Goal: Information Seeking & Learning: Learn about a topic

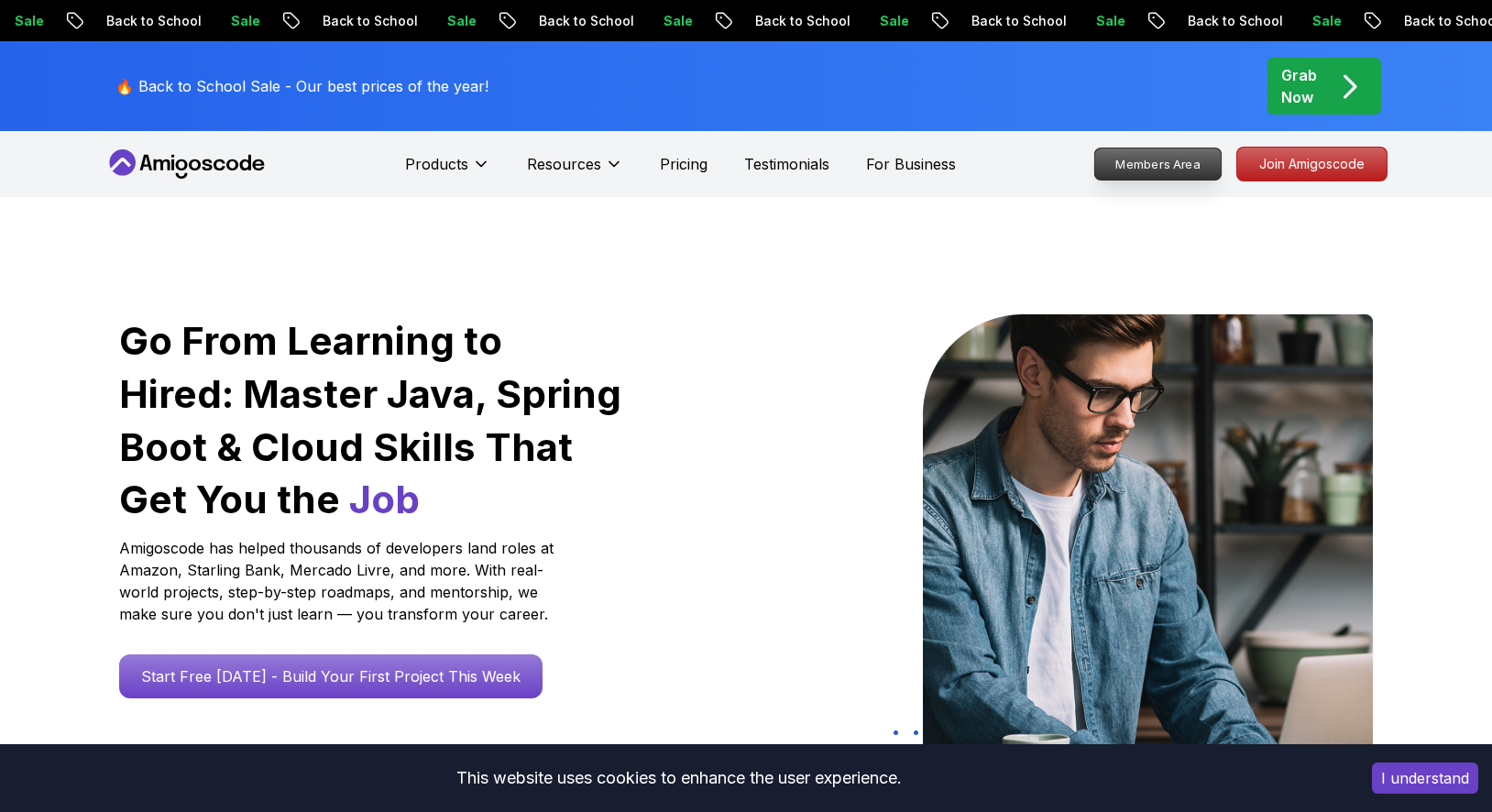
click at [1214, 164] on p "Members Area" at bounding box center [1158, 165] width 126 height 31
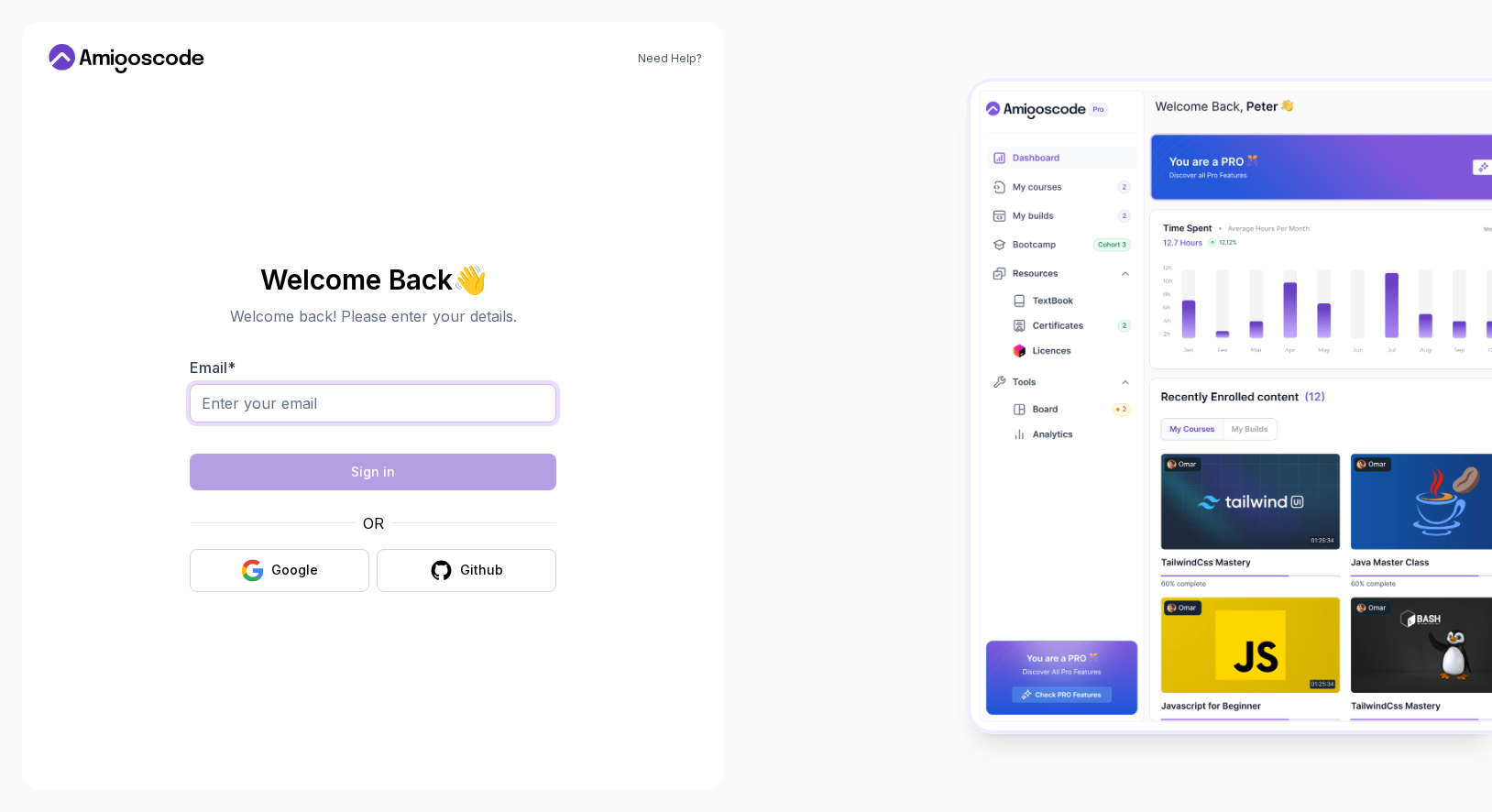
click at [463, 402] on input "Email *" at bounding box center [373, 403] width 366 height 38
type input "miller.nicole.an@gmail.com"
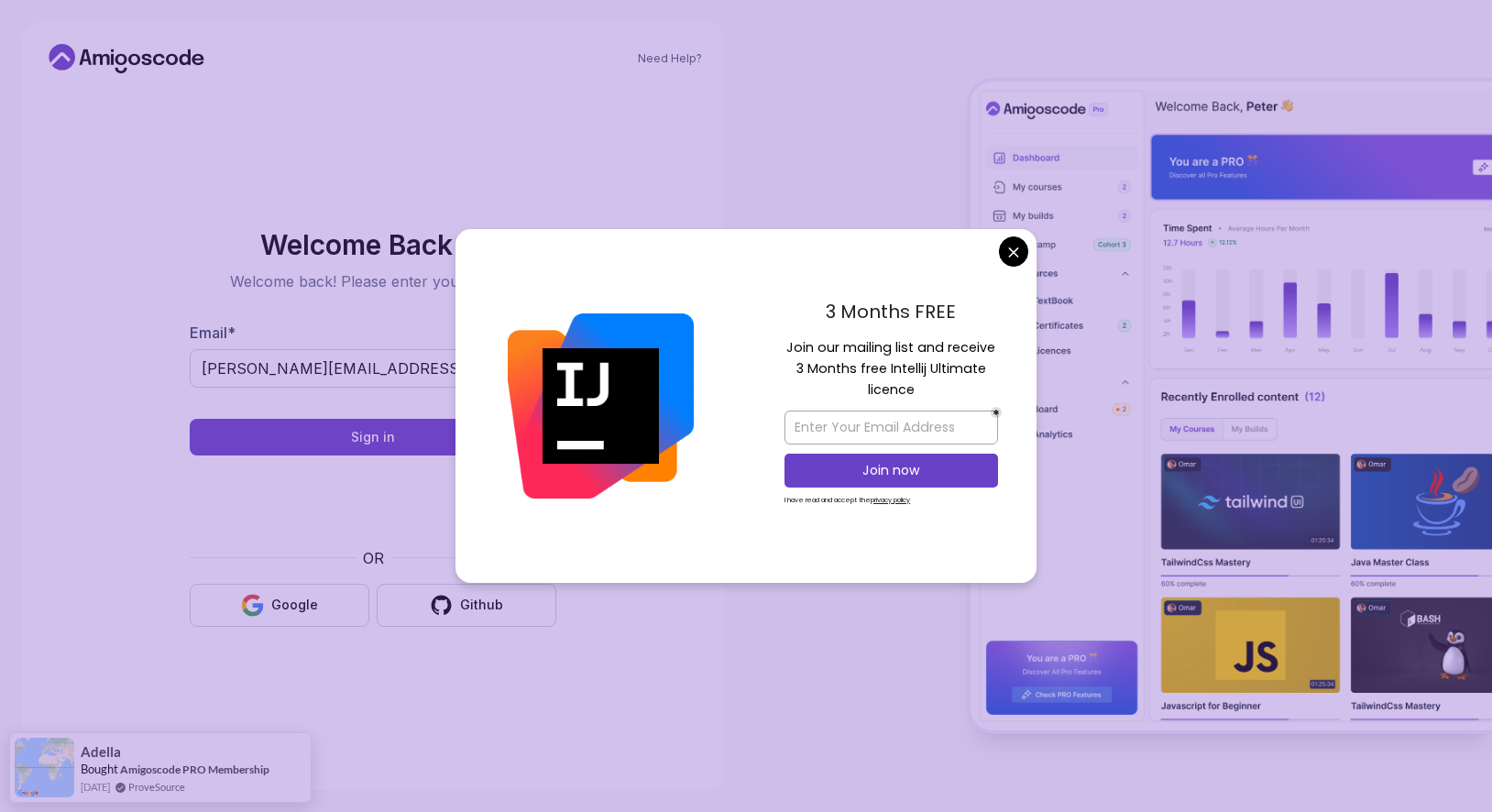
click at [1011, 275] on div "3 Months FREE Join our mailing list and receive 3 Months free Intellij Ultimate…" at bounding box center [891, 406] width 291 height 354
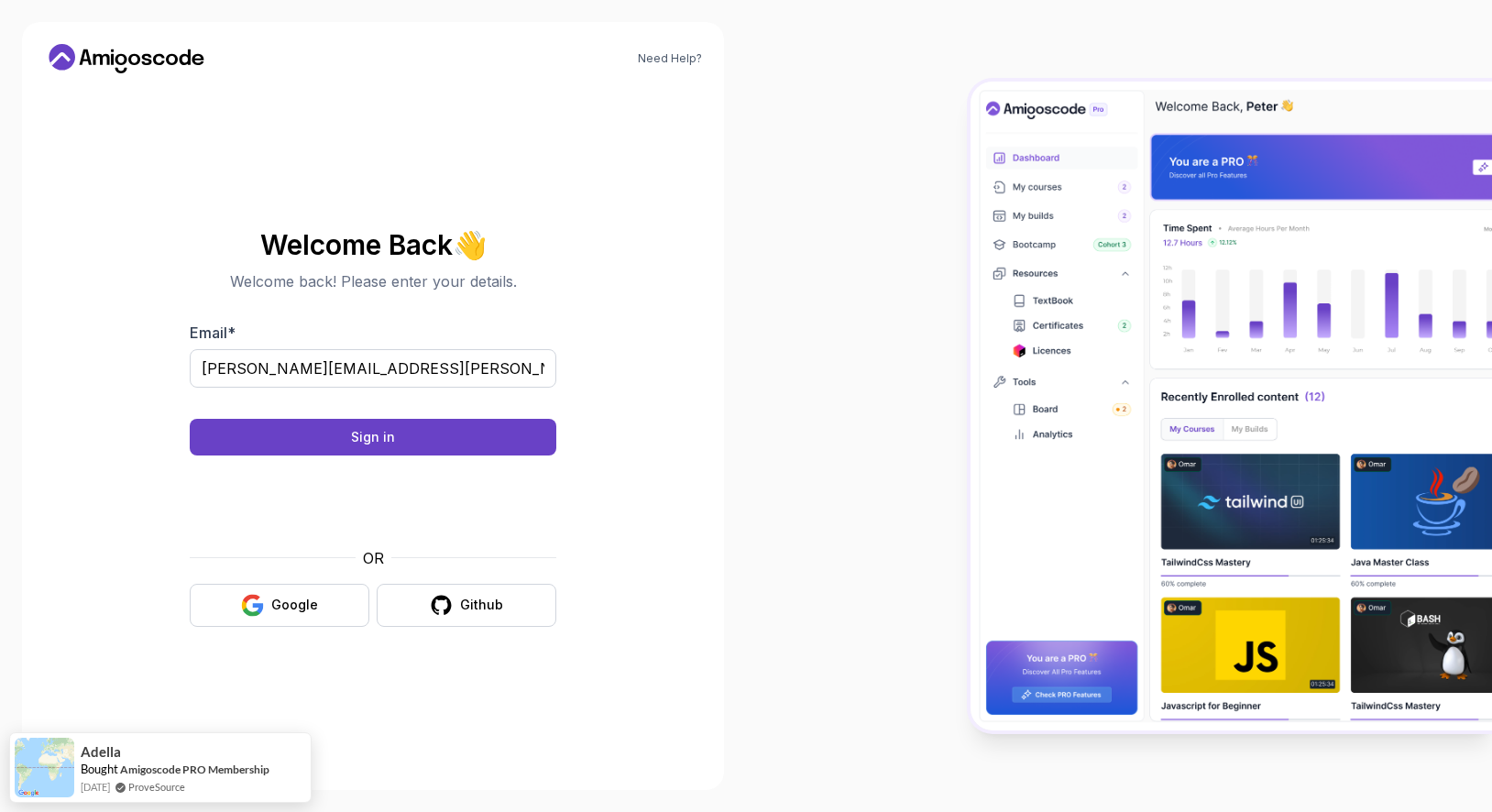
click at [1018, 258] on body "Need Help? Welcome Back 👋 Welcome back! Please enter your details. Email * mill…" at bounding box center [746, 406] width 1492 height 812
click at [498, 444] on button "Sign in" at bounding box center [373, 437] width 366 height 36
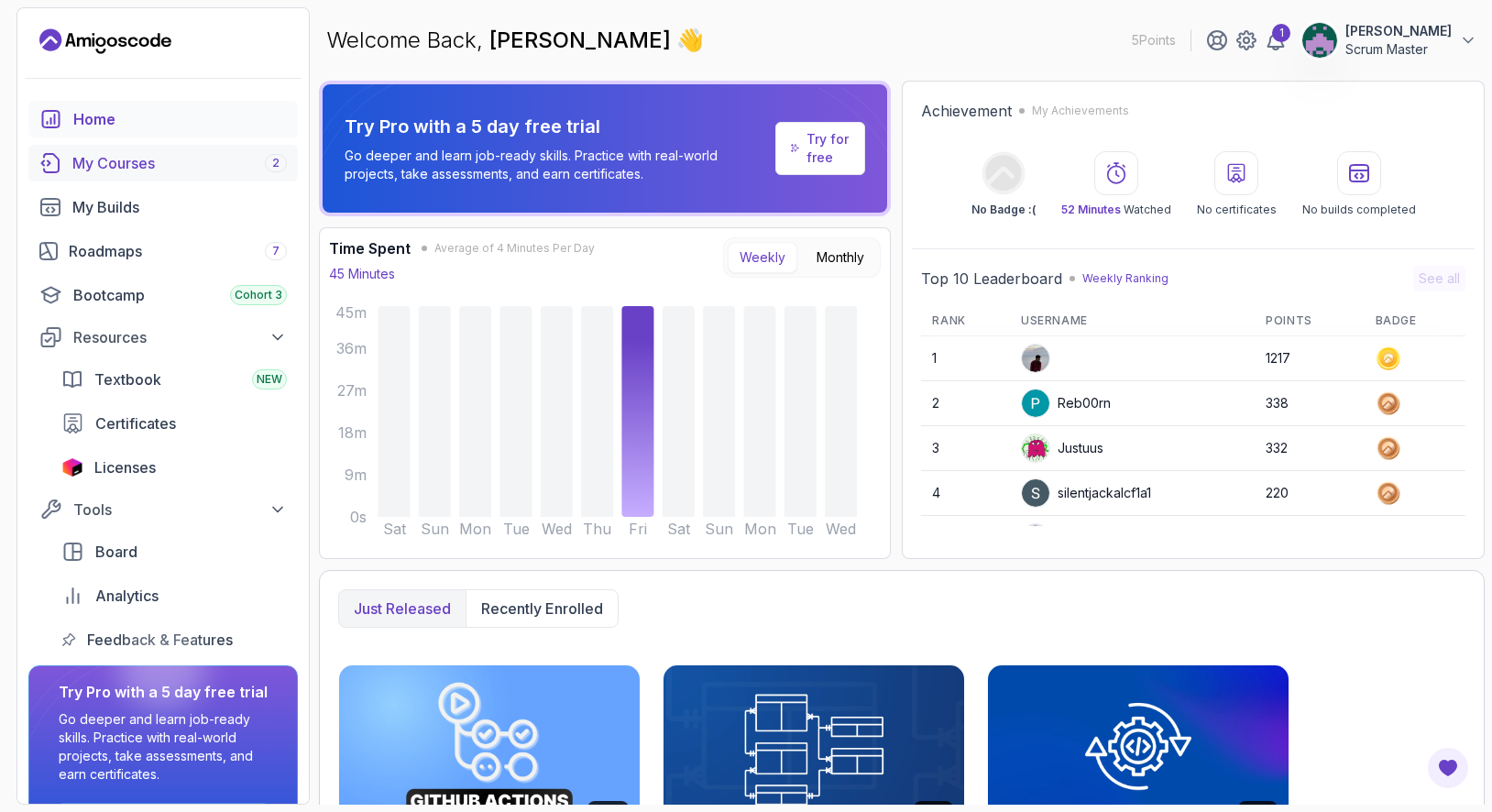
click at [127, 166] on div "My Courses 2" at bounding box center [179, 163] width 215 height 22
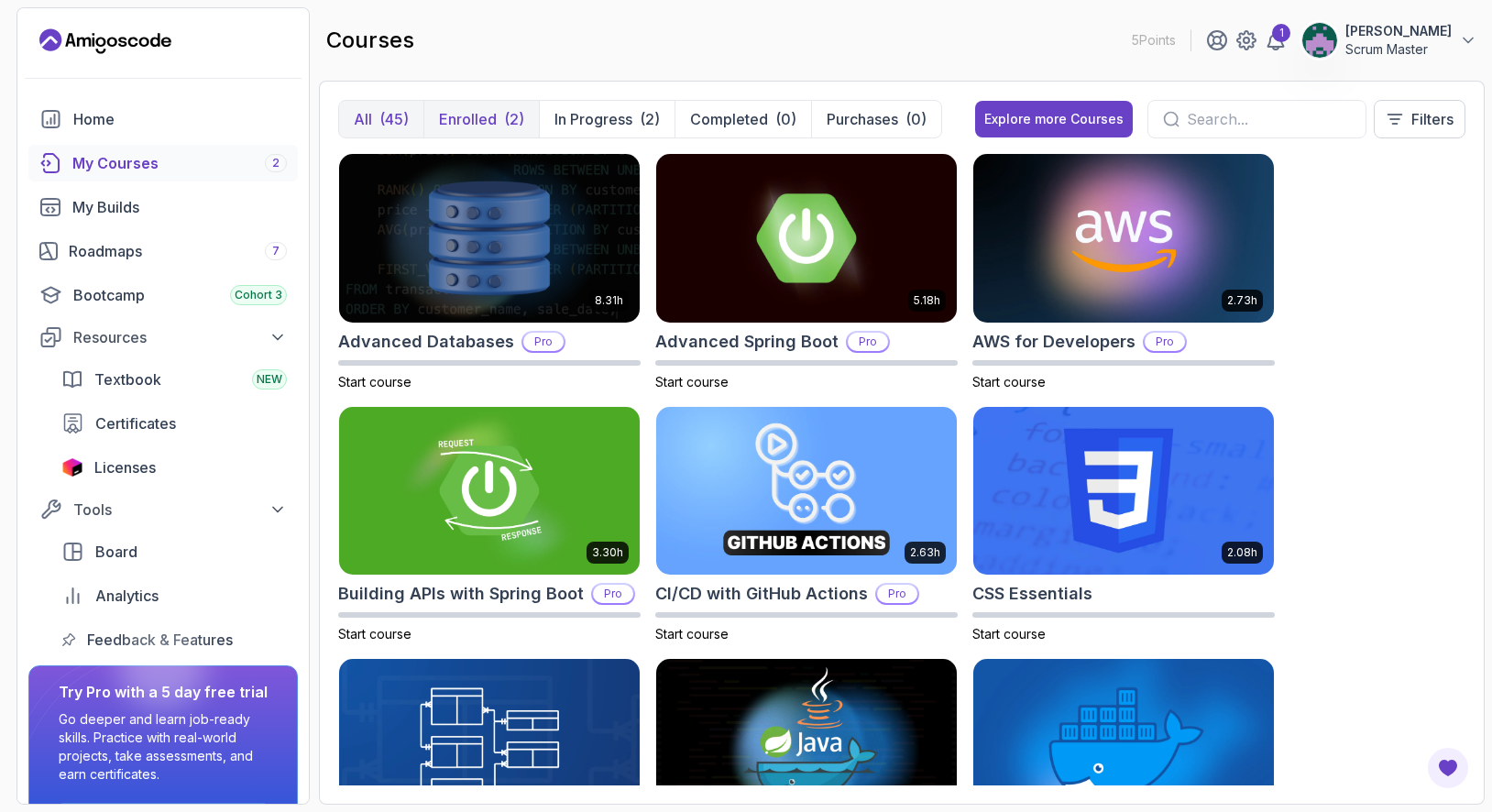
click at [496, 122] on button "Enrolled (2)" at bounding box center [481, 119] width 116 height 36
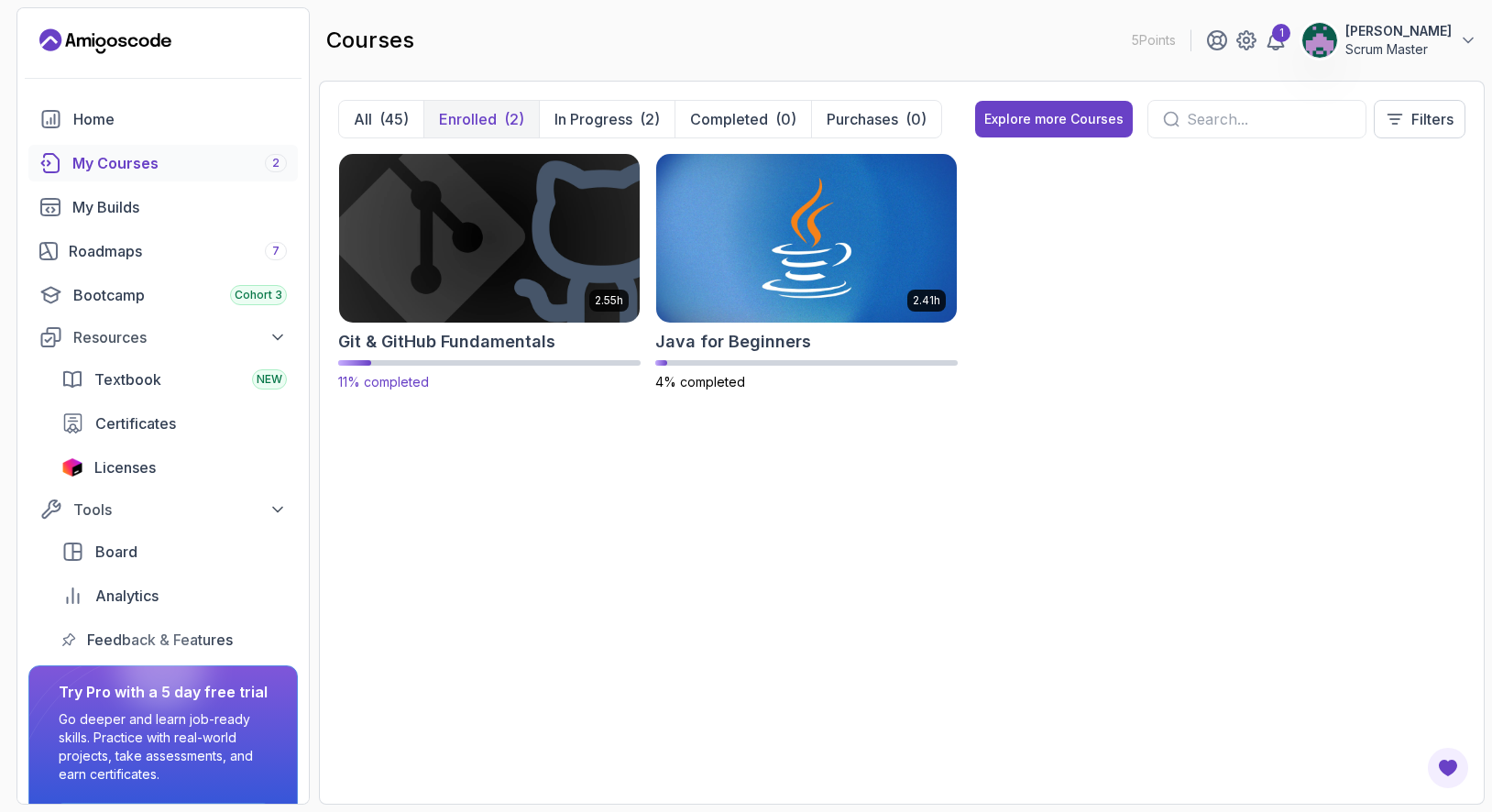
click at [502, 224] on img at bounding box center [490, 238] width 315 height 177
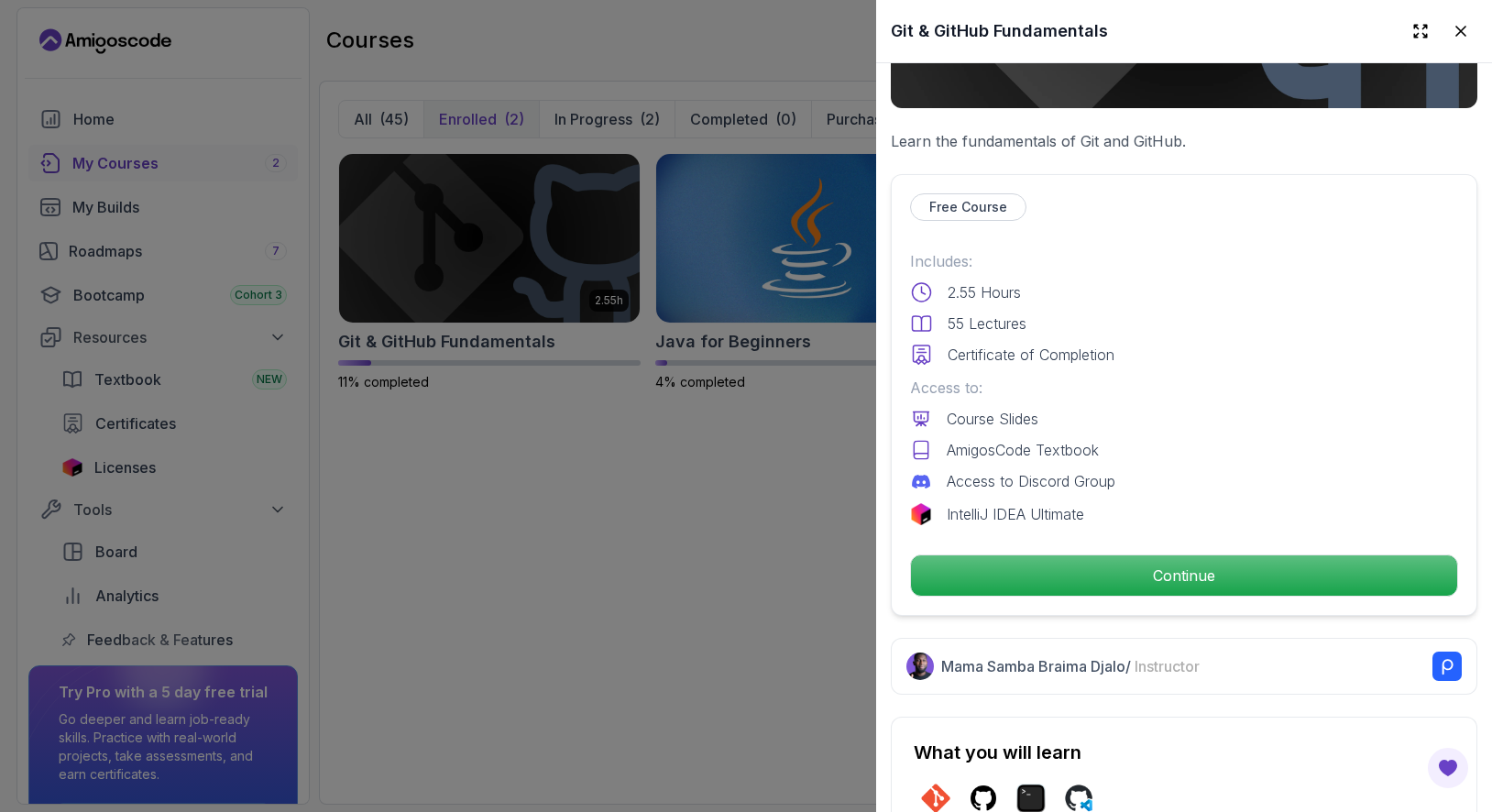
scroll to position [308, 0]
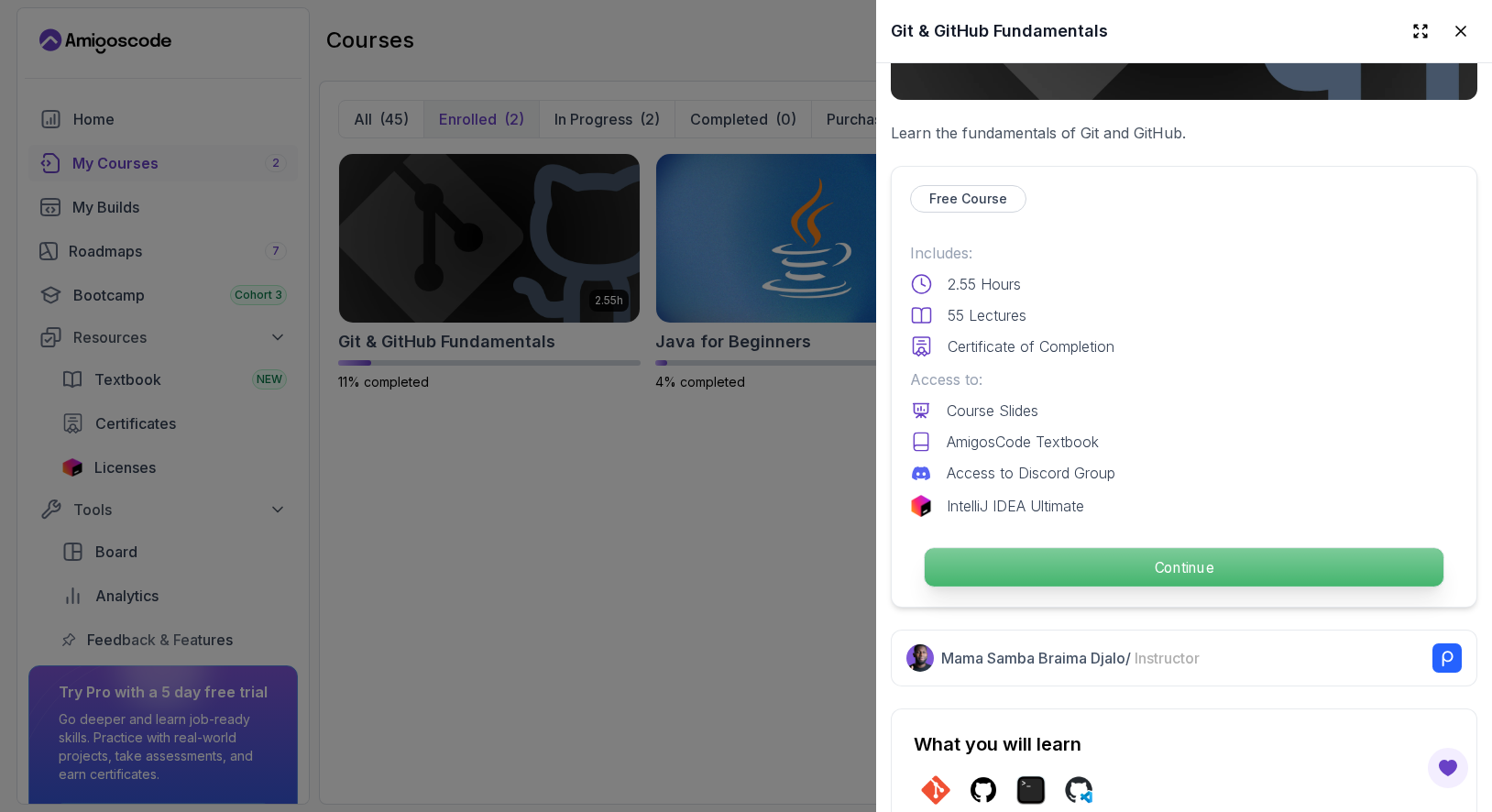
click at [1127, 557] on p "Continue" at bounding box center [1184, 567] width 519 height 38
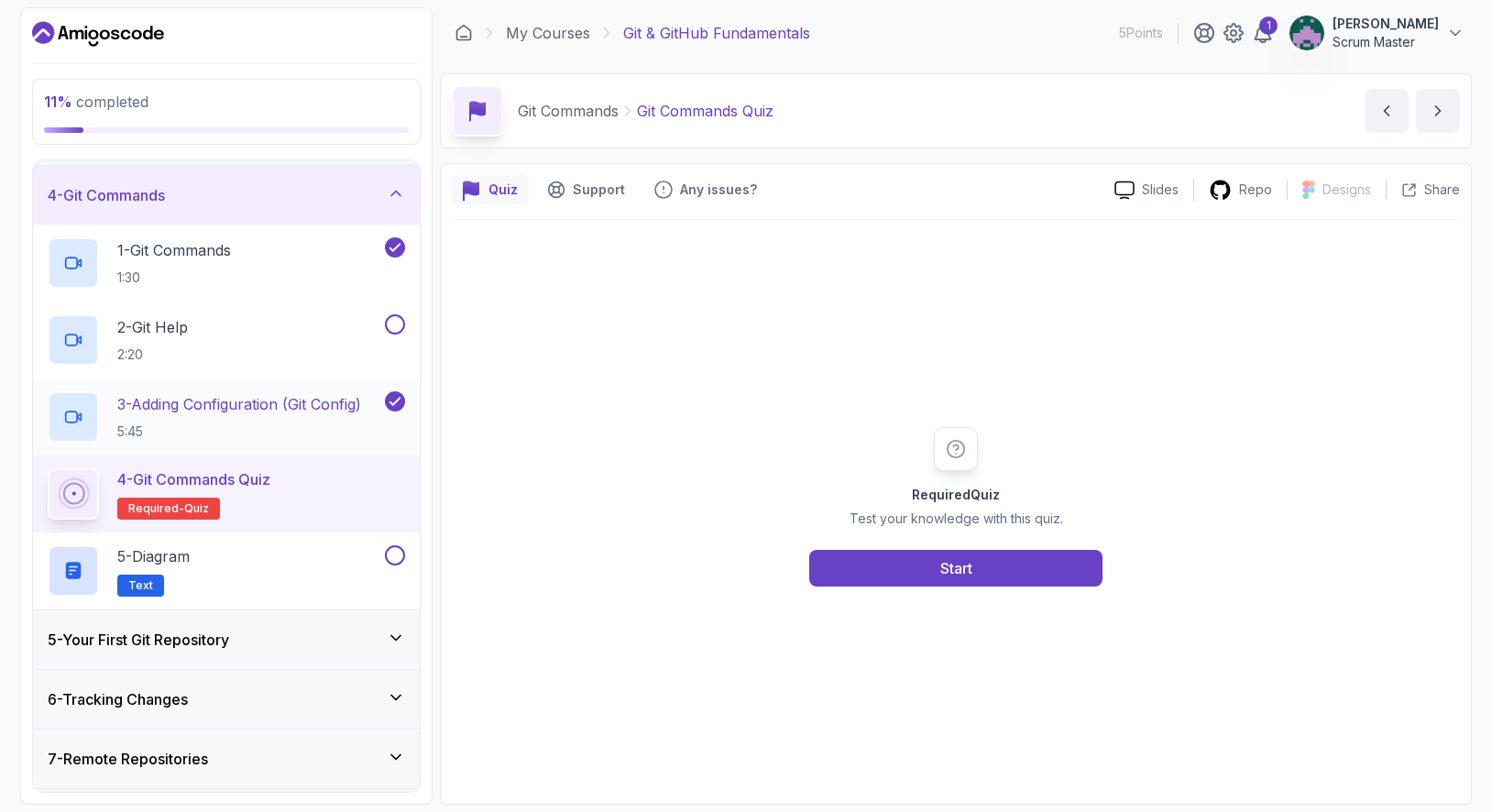
scroll to position [288, 0]
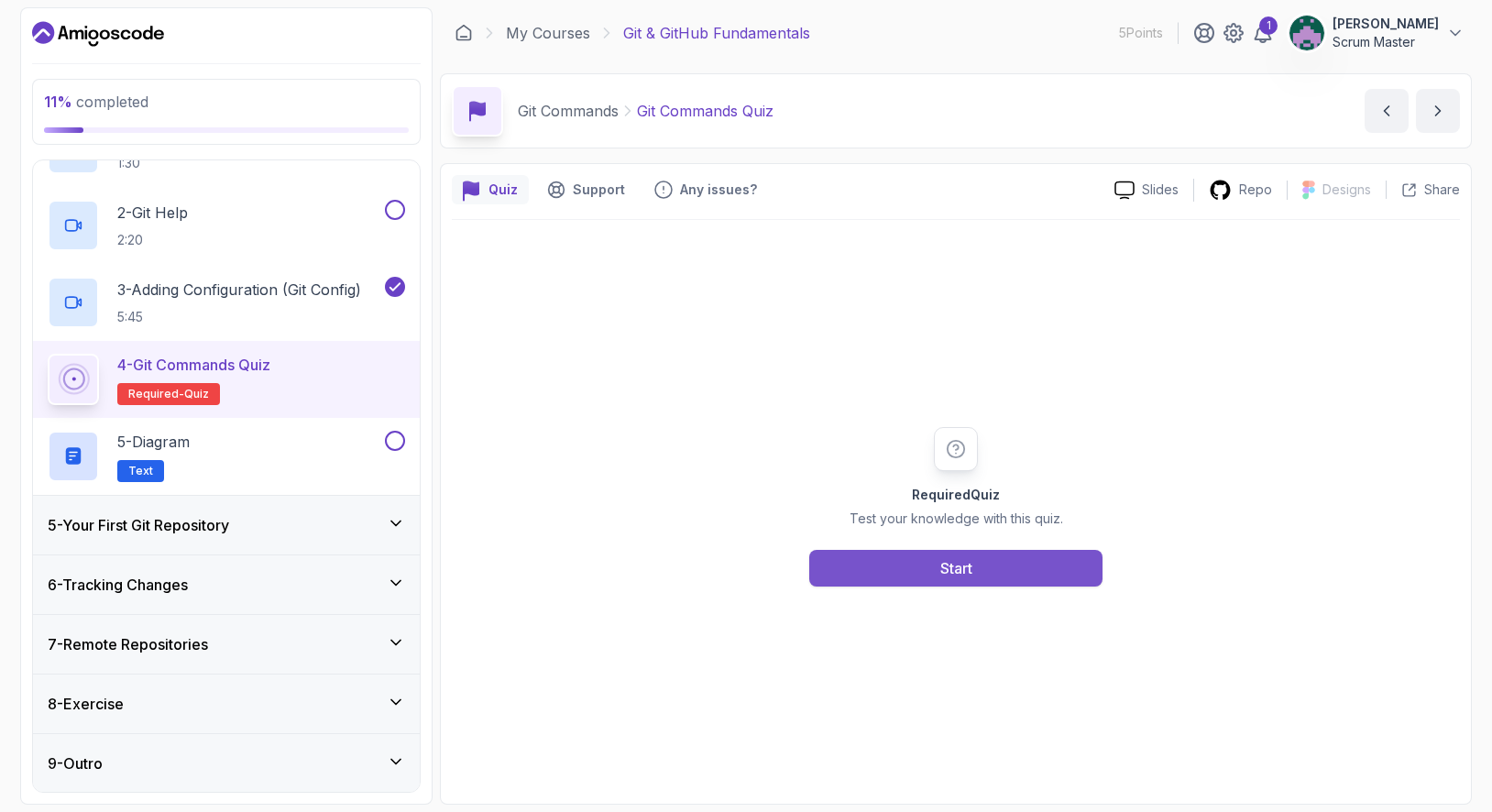
click at [894, 567] on button "Start" at bounding box center [955, 567] width 293 height 36
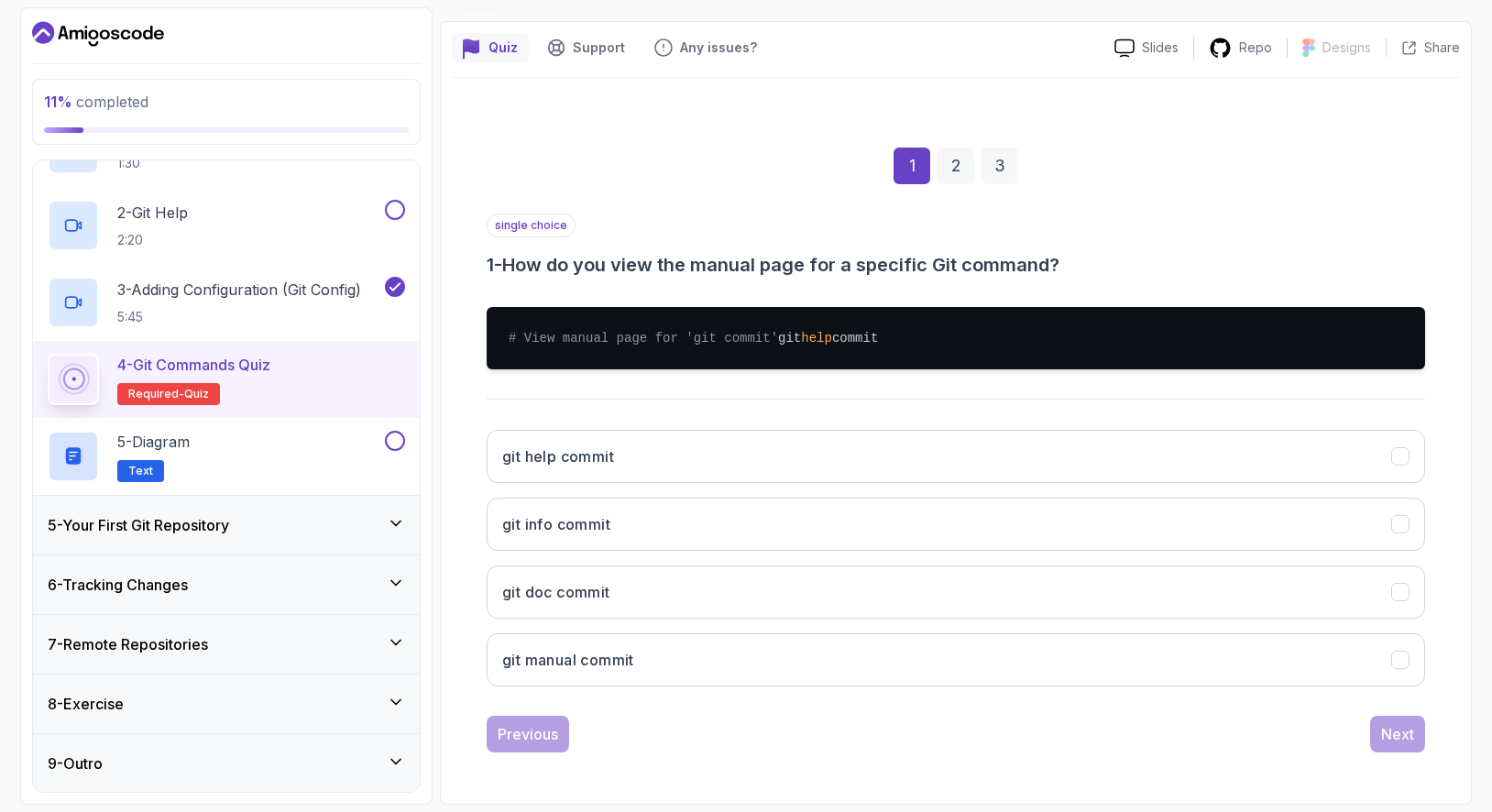
scroll to position [161, 0]
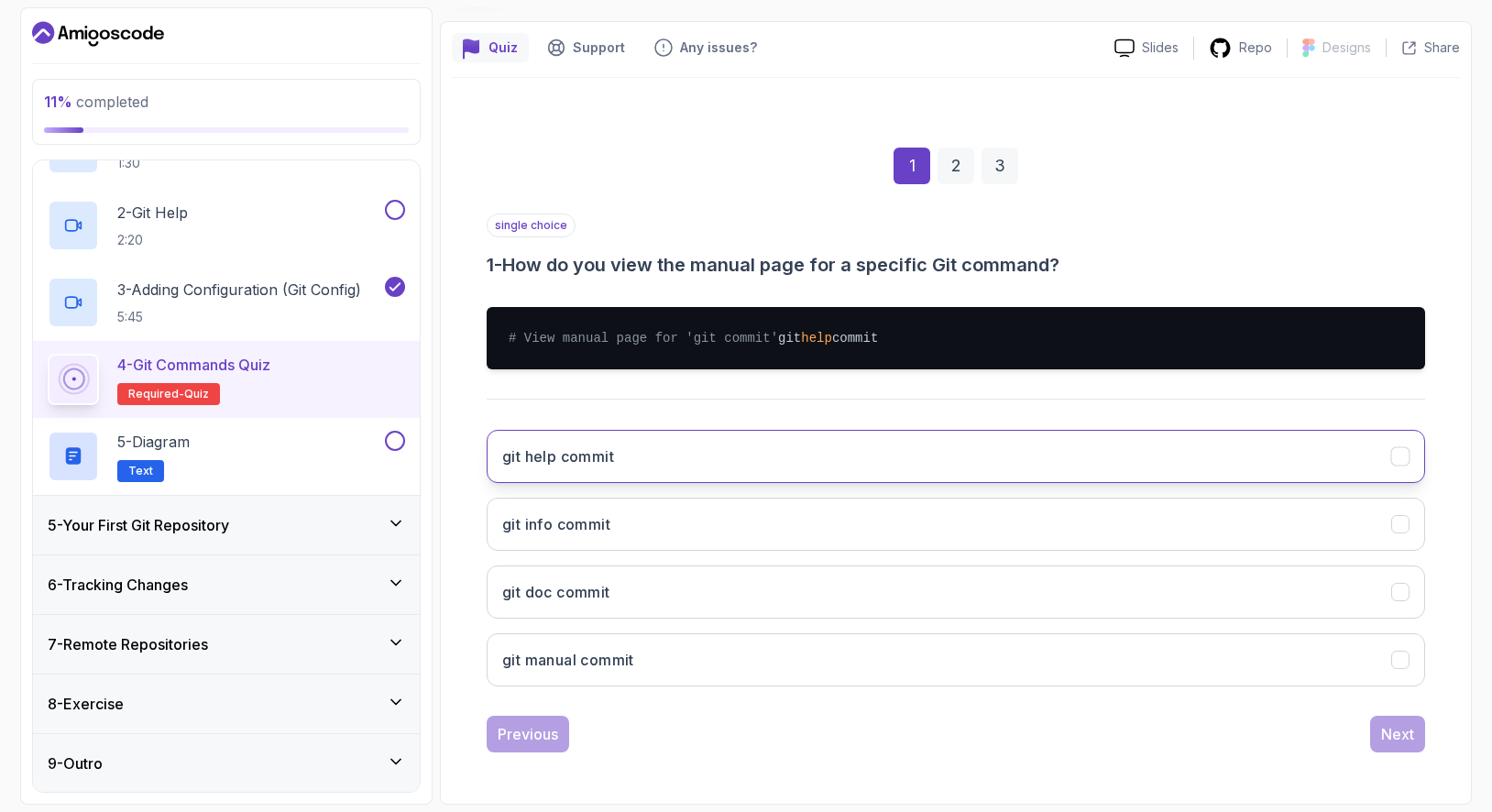
click at [691, 460] on button "git help commit" at bounding box center [956, 456] width 939 height 53
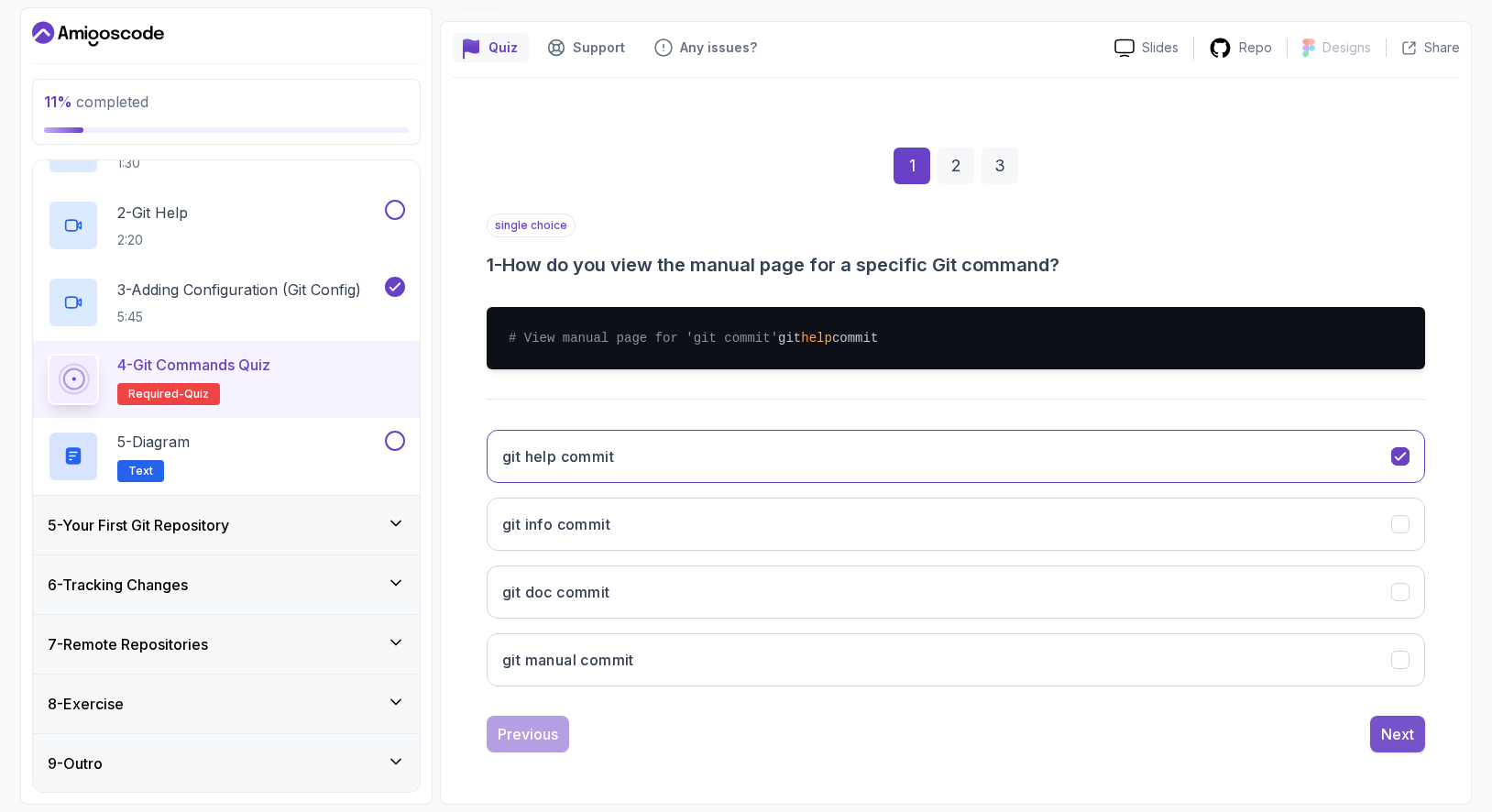
click at [1419, 748] on button "Next" at bounding box center [1398, 734] width 55 height 36
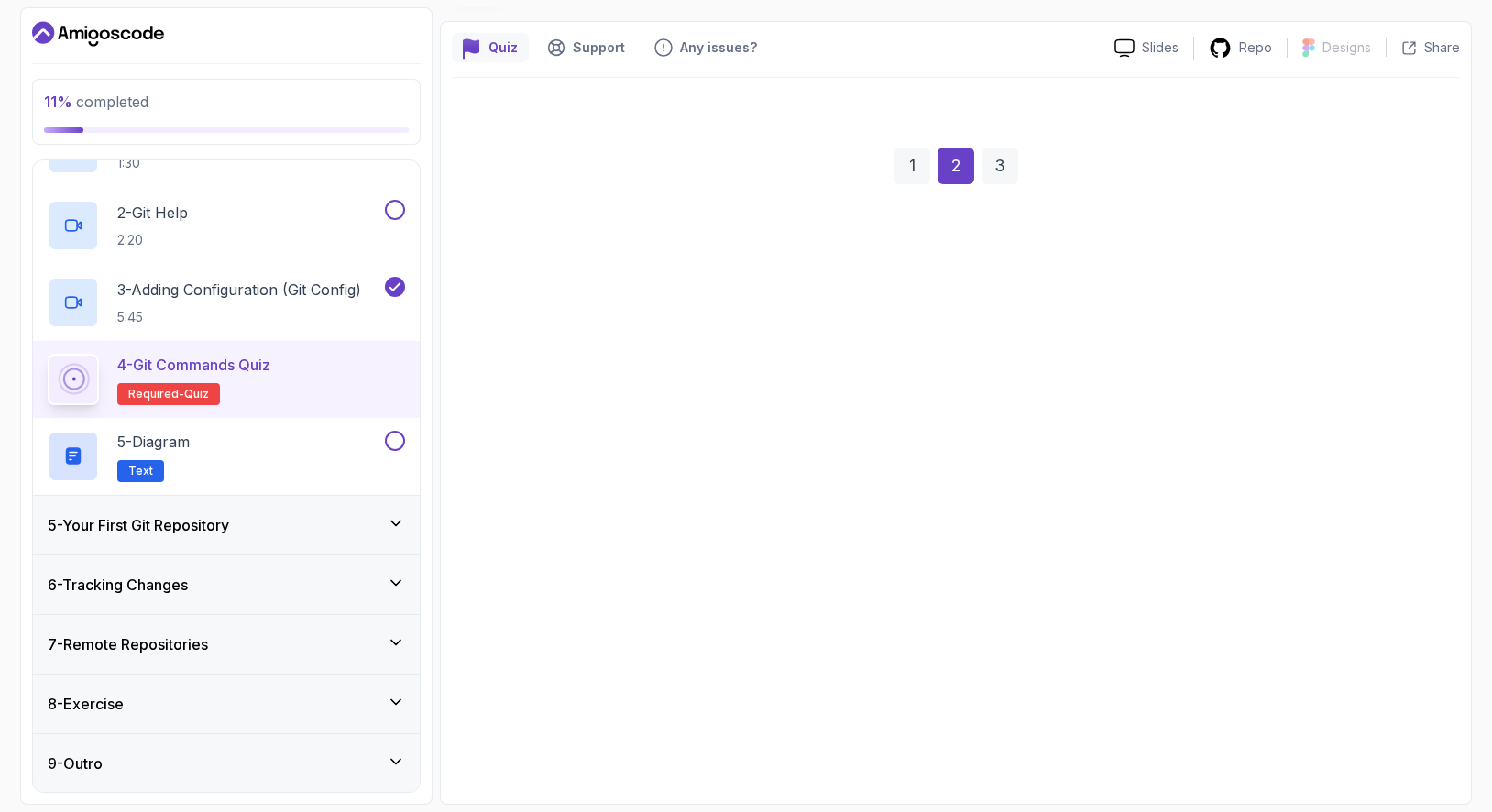
scroll to position [142, 0]
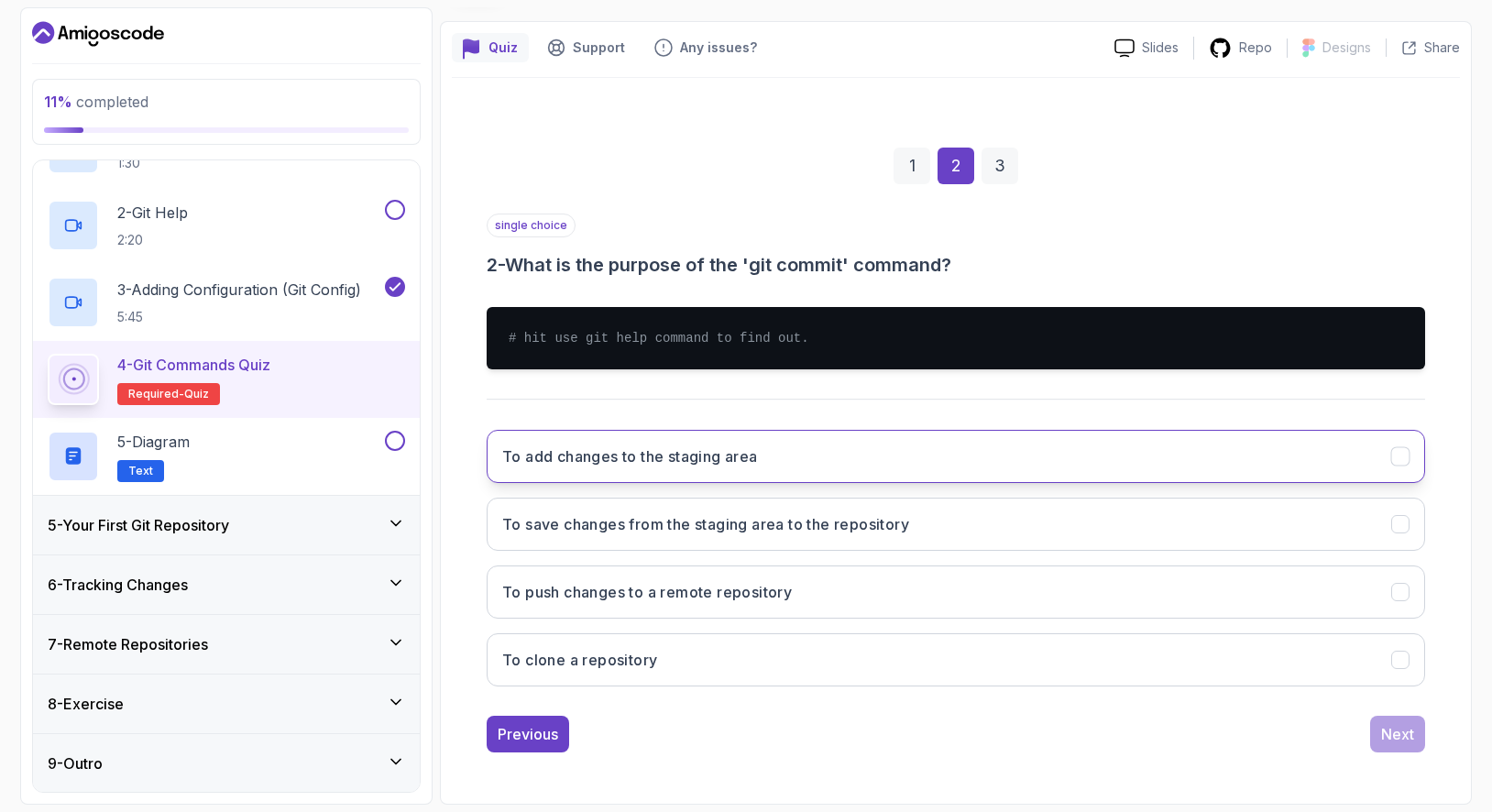
click at [1121, 457] on button "To add changes to the staging area" at bounding box center [956, 456] width 939 height 53
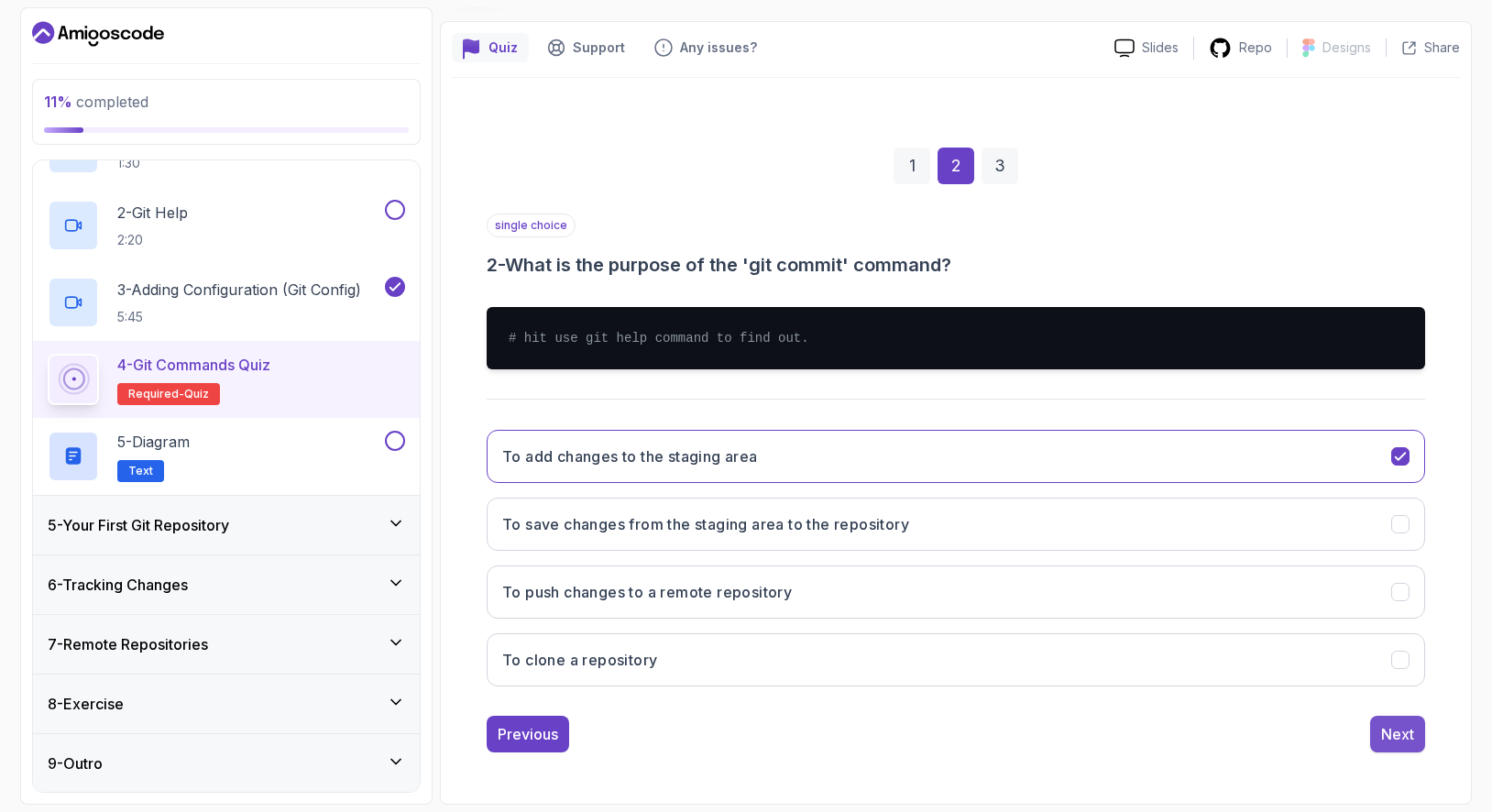
click at [1388, 734] on div "Next" at bounding box center [1398, 734] width 33 height 22
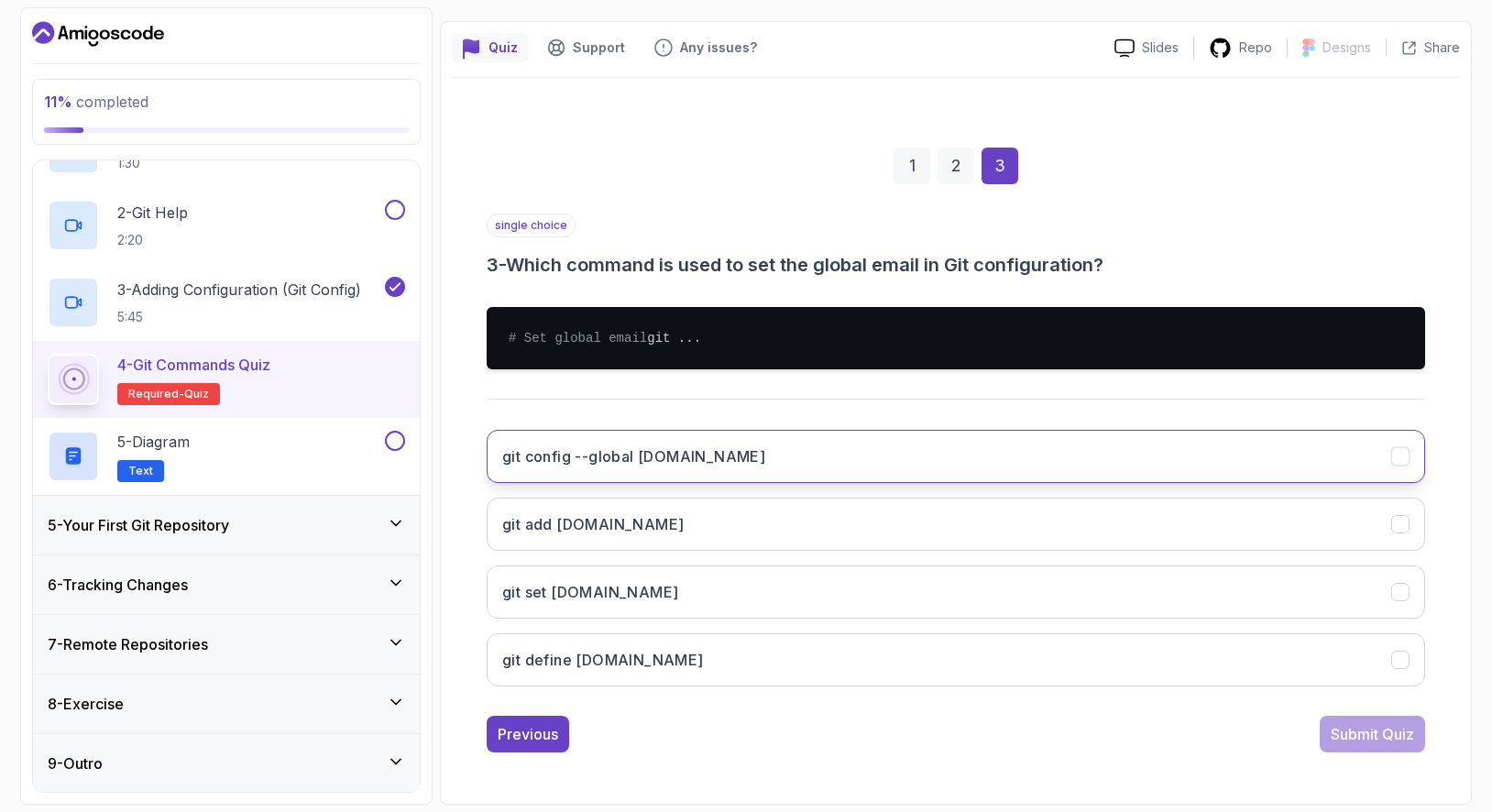
click at [988, 470] on button "git config --global [DOMAIN_NAME]" at bounding box center [956, 456] width 939 height 53
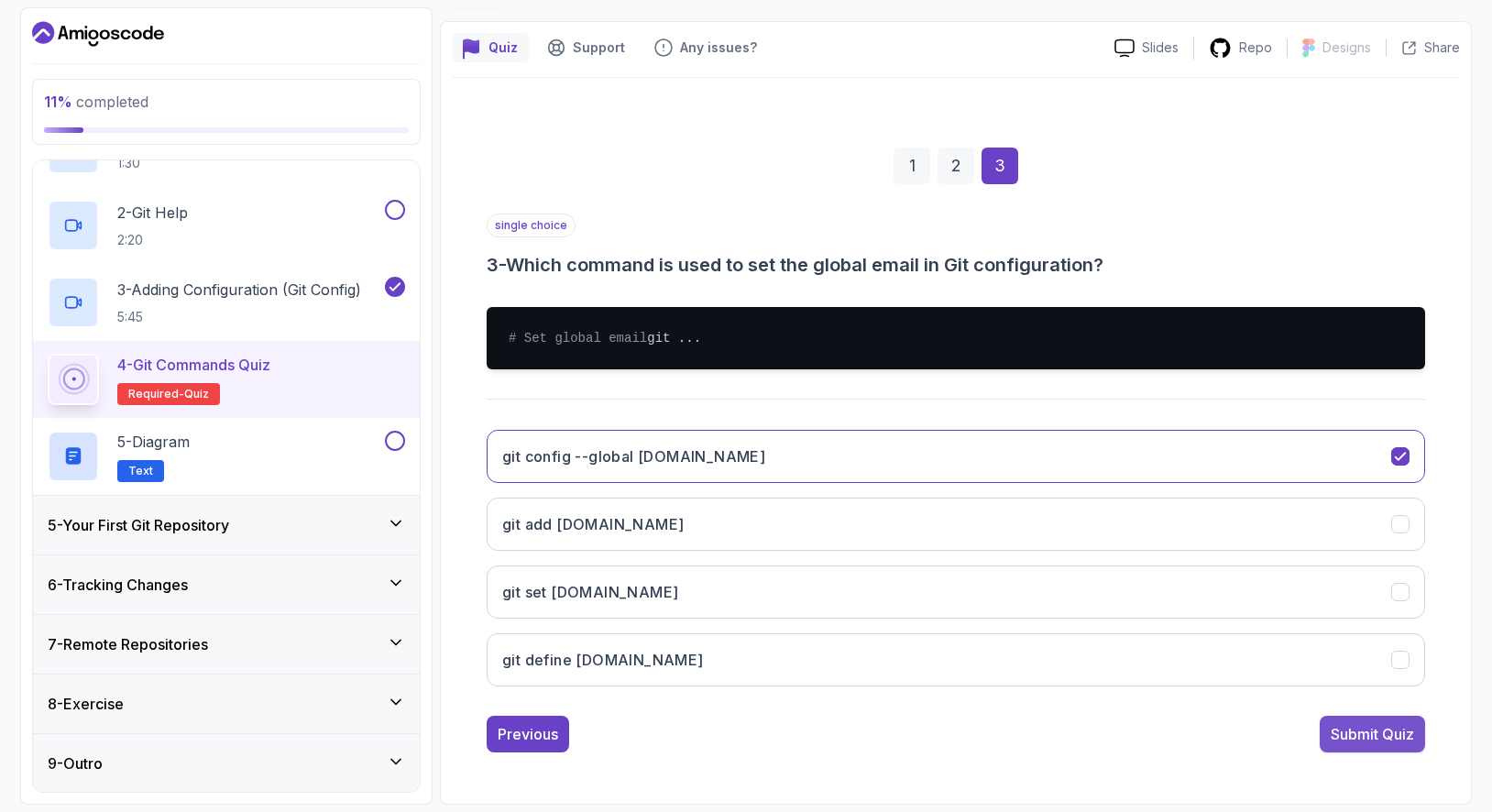
click at [1367, 745] on div "Submit Quiz" at bounding box center [1372, 734] width 83 height 22
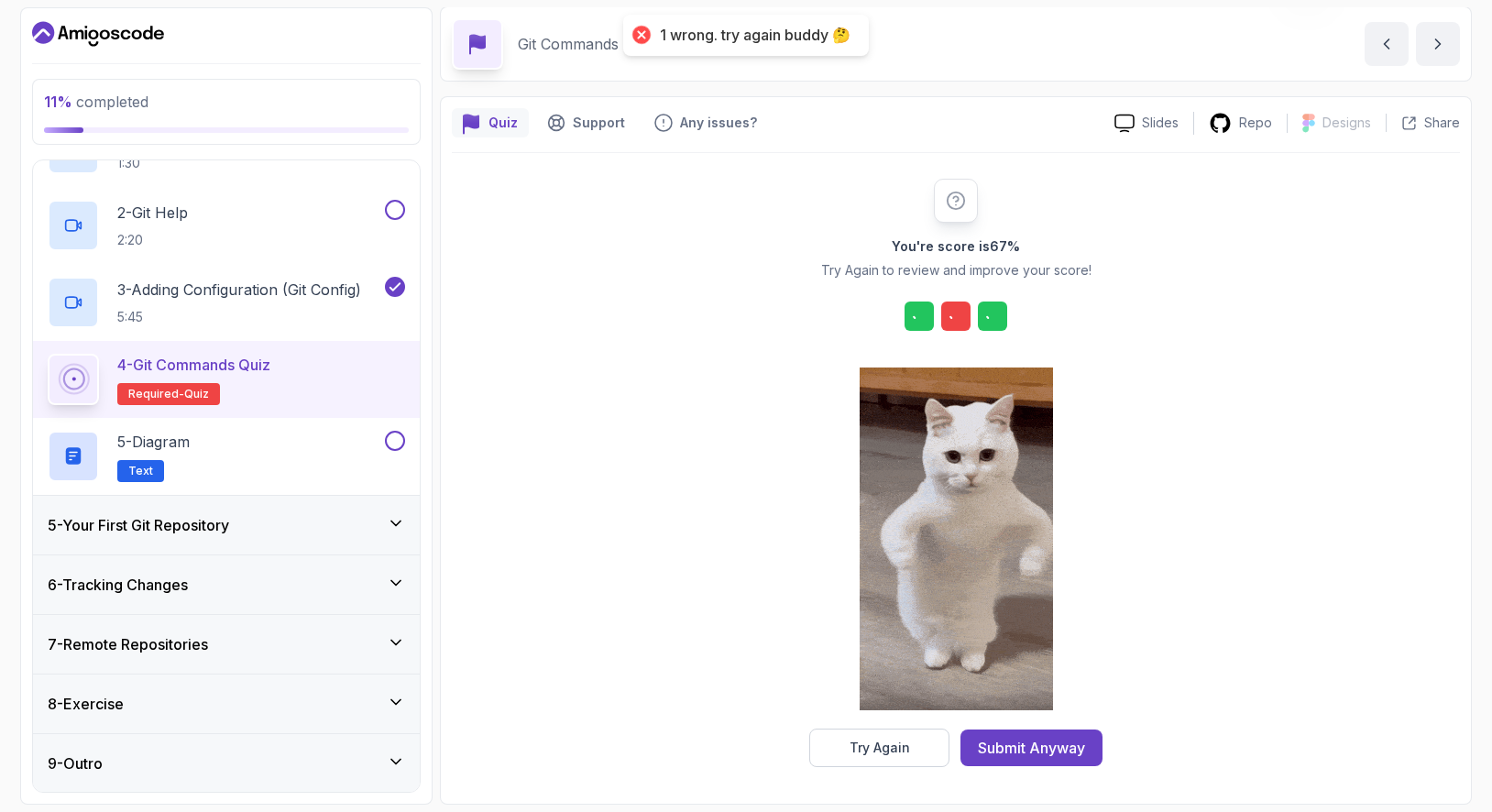
scroll to position [67, 0]
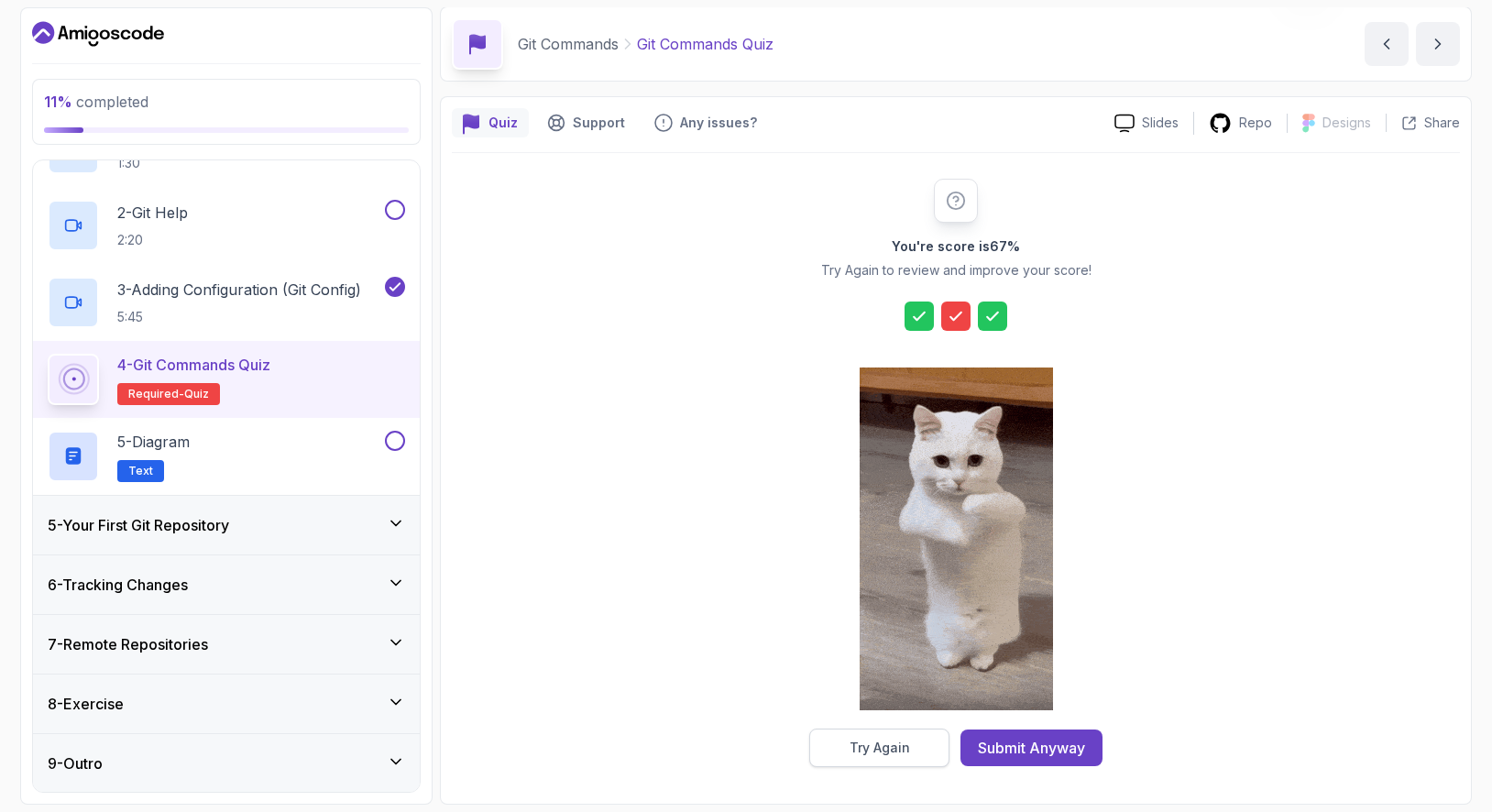
click at [924, 737] on button "Try Again" at bounding box center [879, 747] width 140 height 38
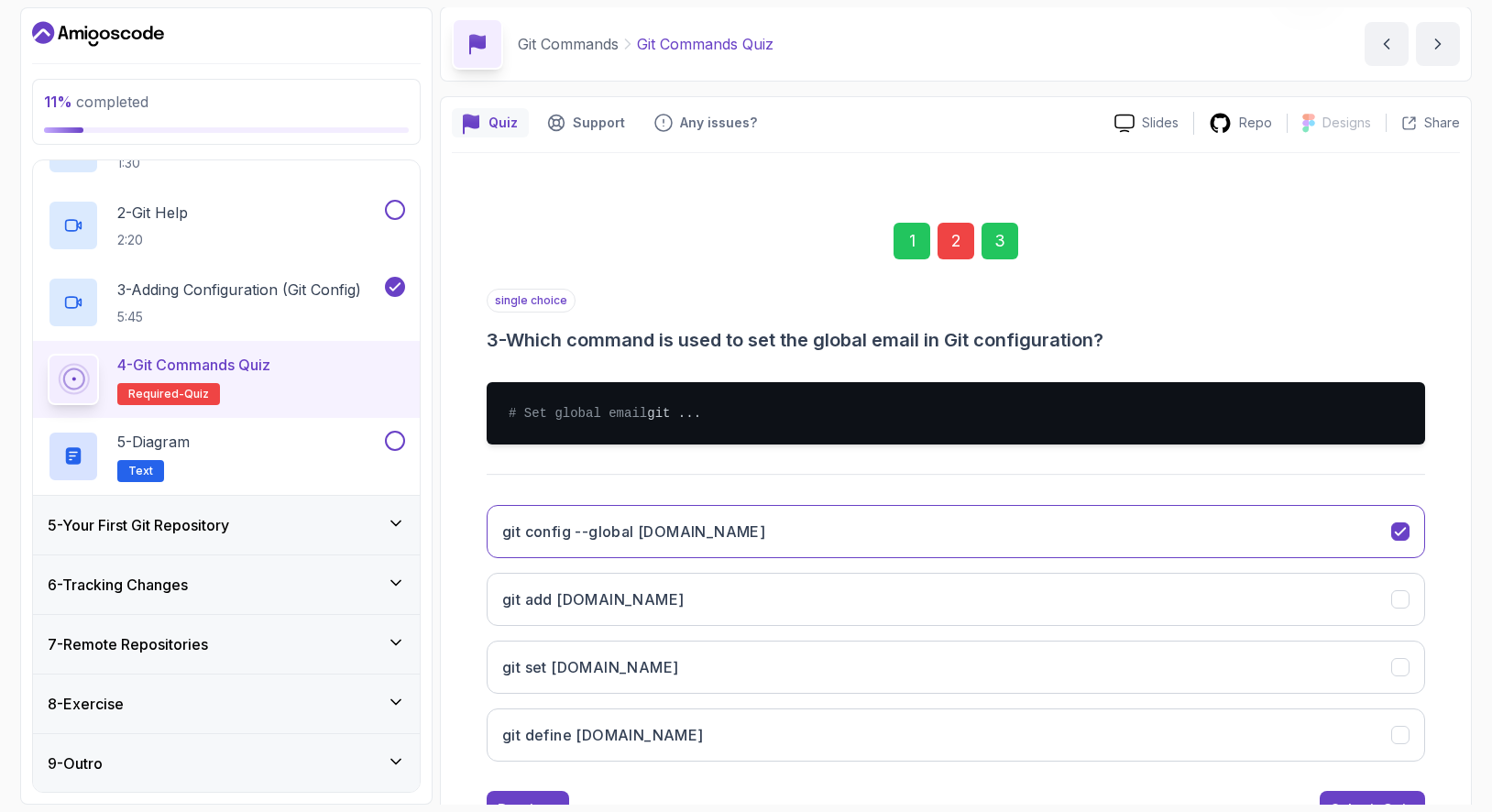
click at [956, 231] on div "2" at bounding box center [955, 240] width 36 height 36
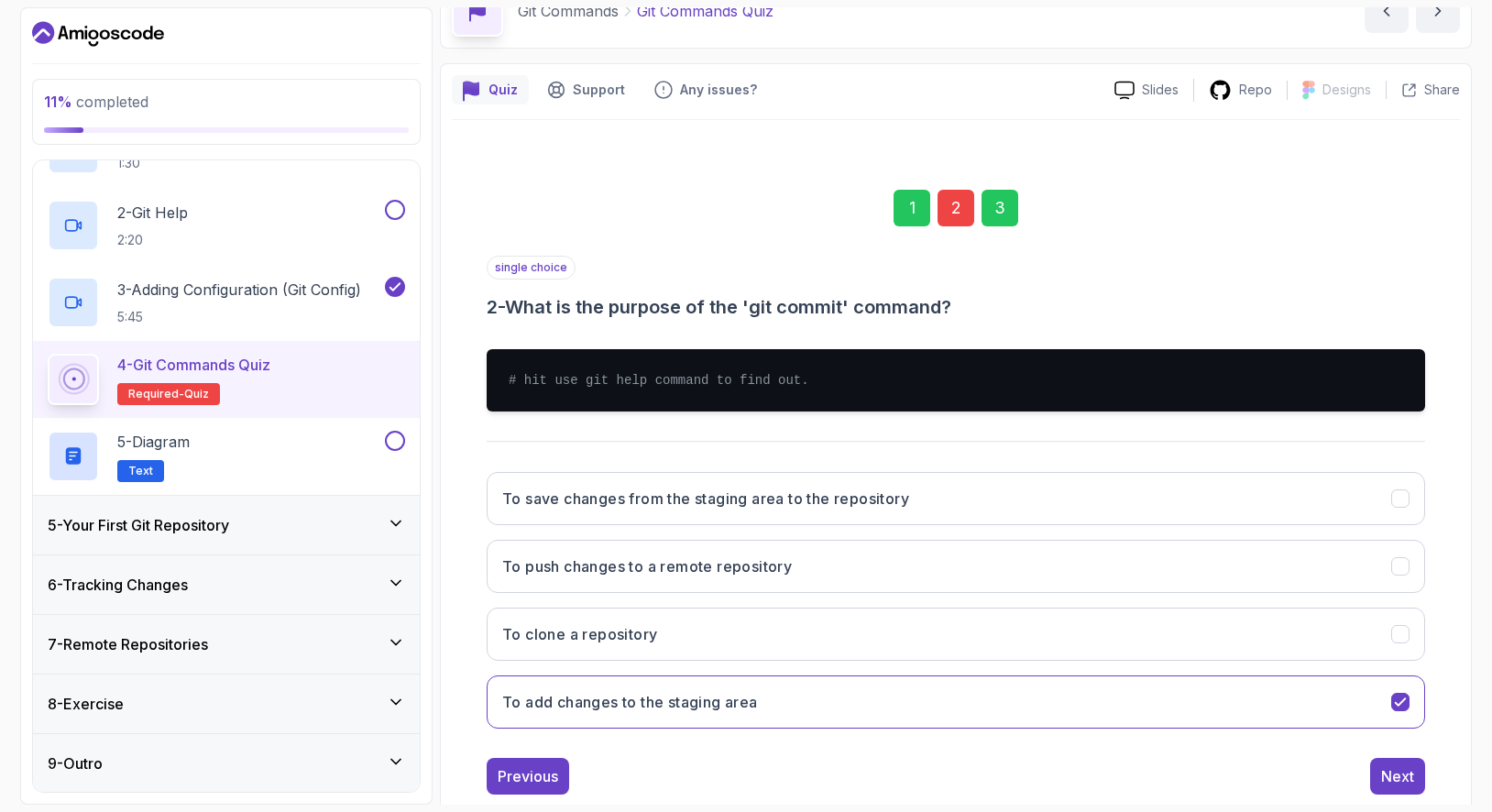
scroll to position [107, 0]
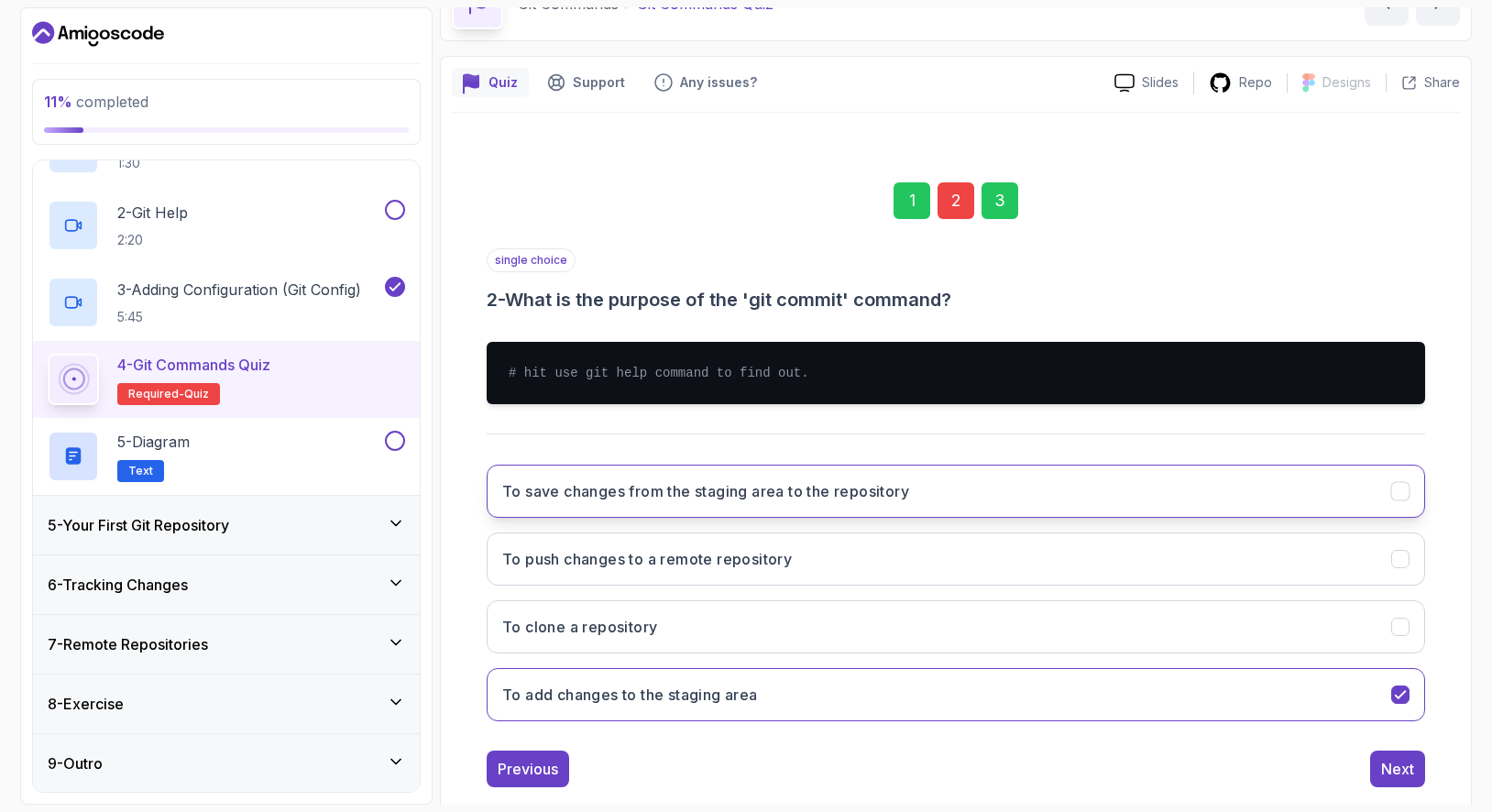
click at [939, 492] on button "To save changes from the staging area to the repository" at bounding box center [956, 491] width 939 height 53
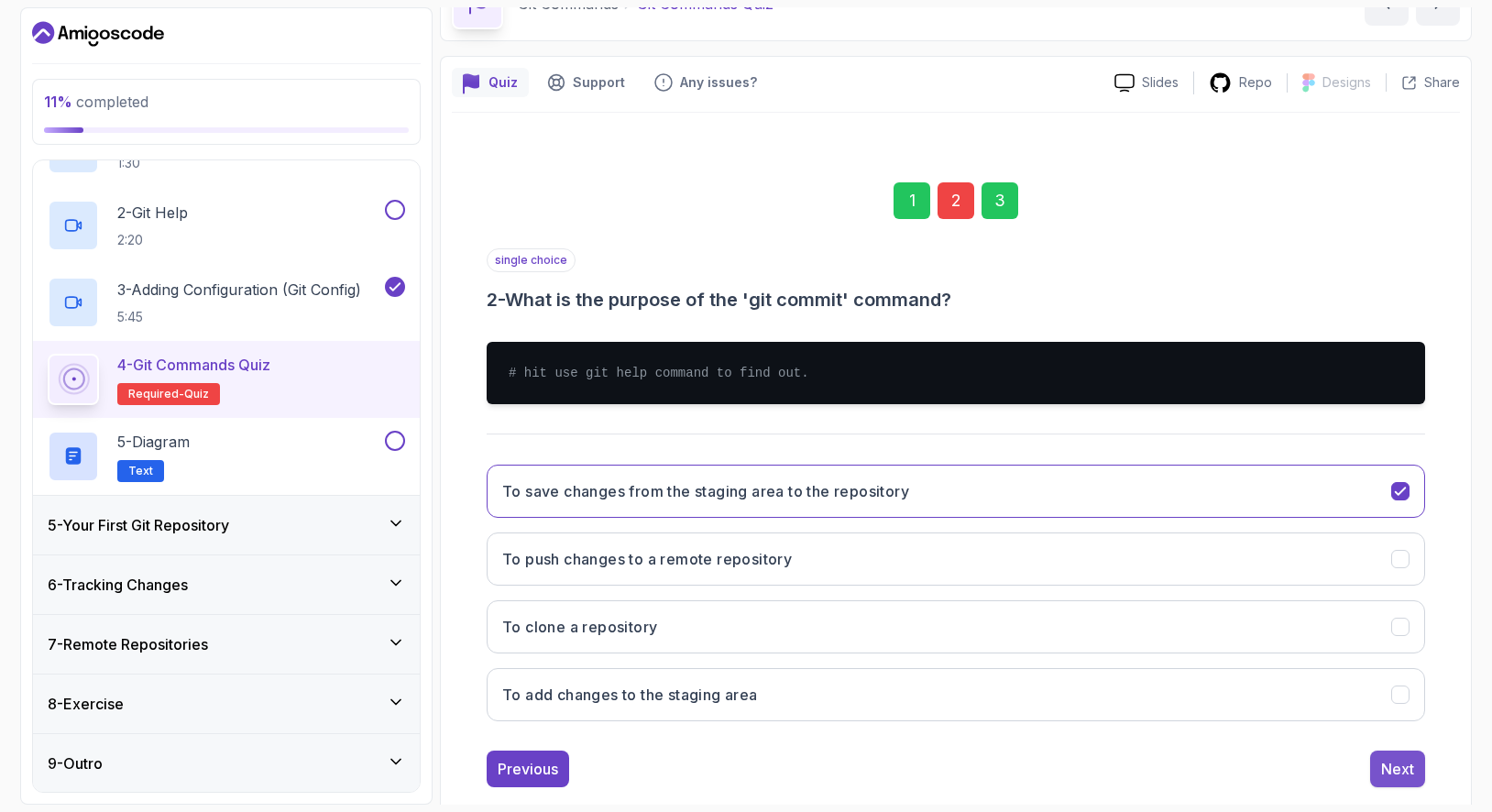
click at [1418, 764] on button "Next" at bounding box center [1398, 768] width 55 height 36
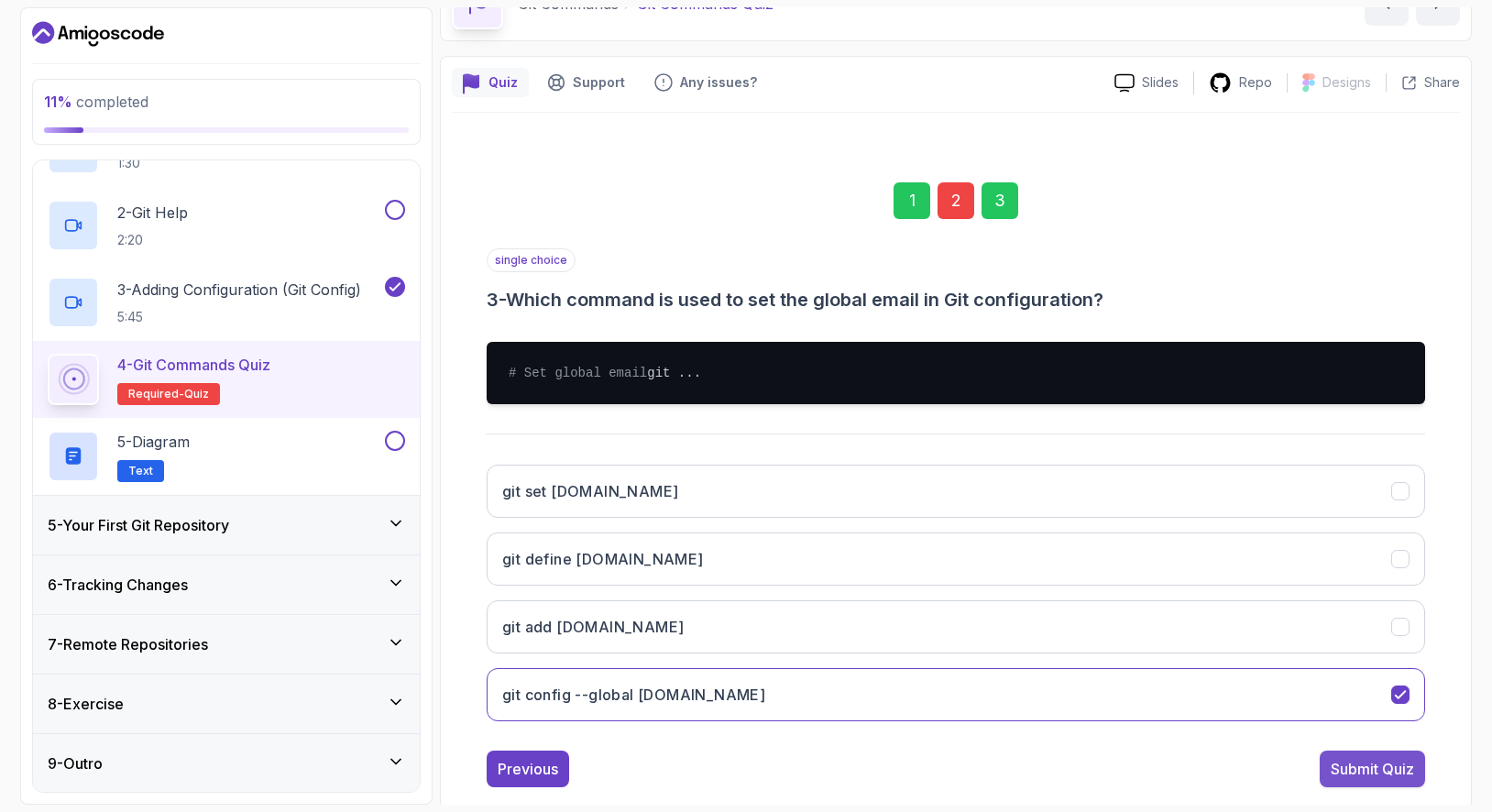
click at [1386, 780] on div "Submit Quiz" at bounding box center [1372, 769] width 83 height 22
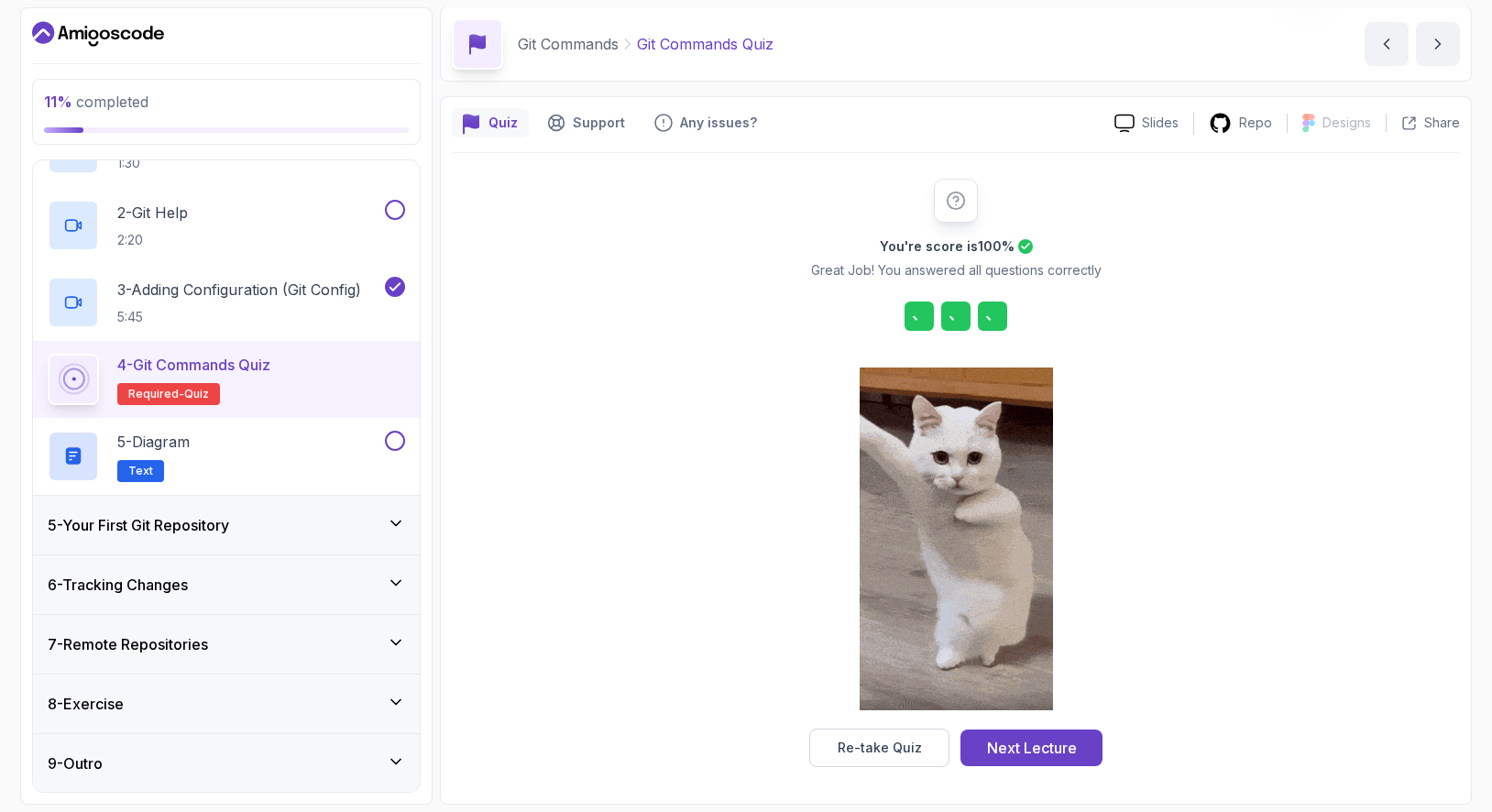
scroll to position [67, 0]
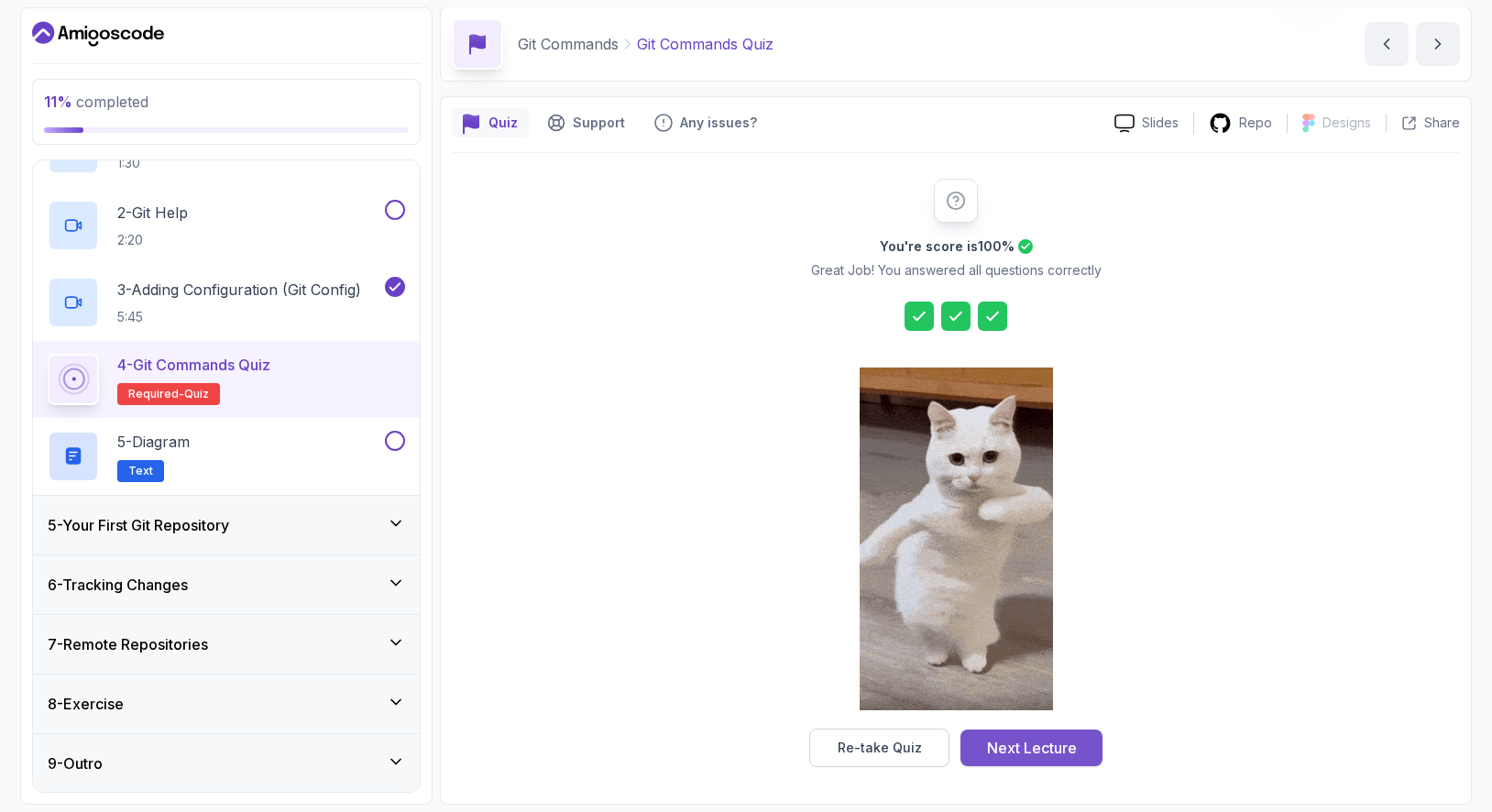
click at [1072, 747] on div "Next Lecture" at bounding box center [1033, 747] width 90 height 22
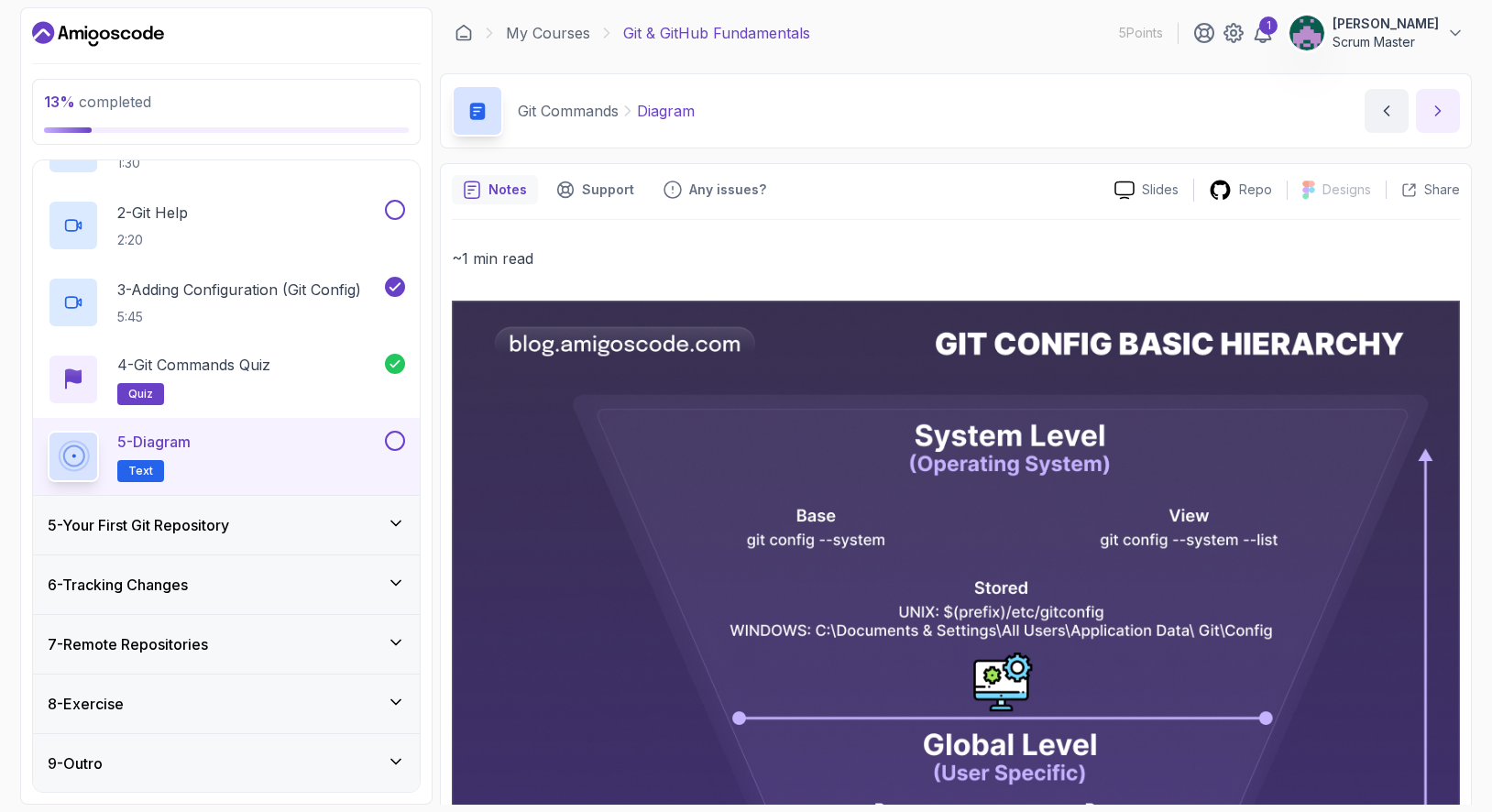
click at [1436, 113] on icon "next content" at bounding box center [1438, 111] width 19 height 19
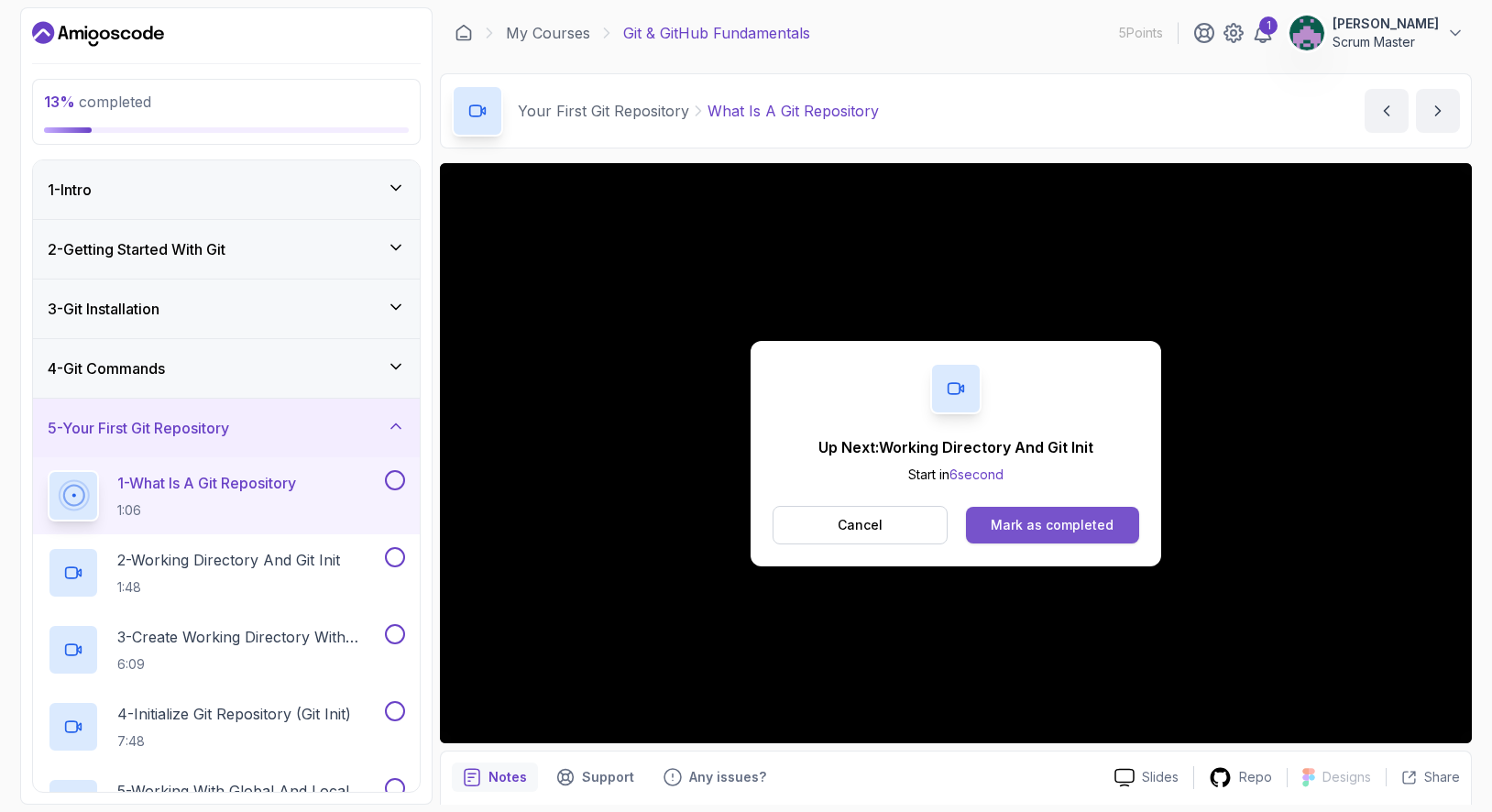
click at [1080, 533] on div "Mark as completed" at bounding box center [1051, 525] width 122 height 19
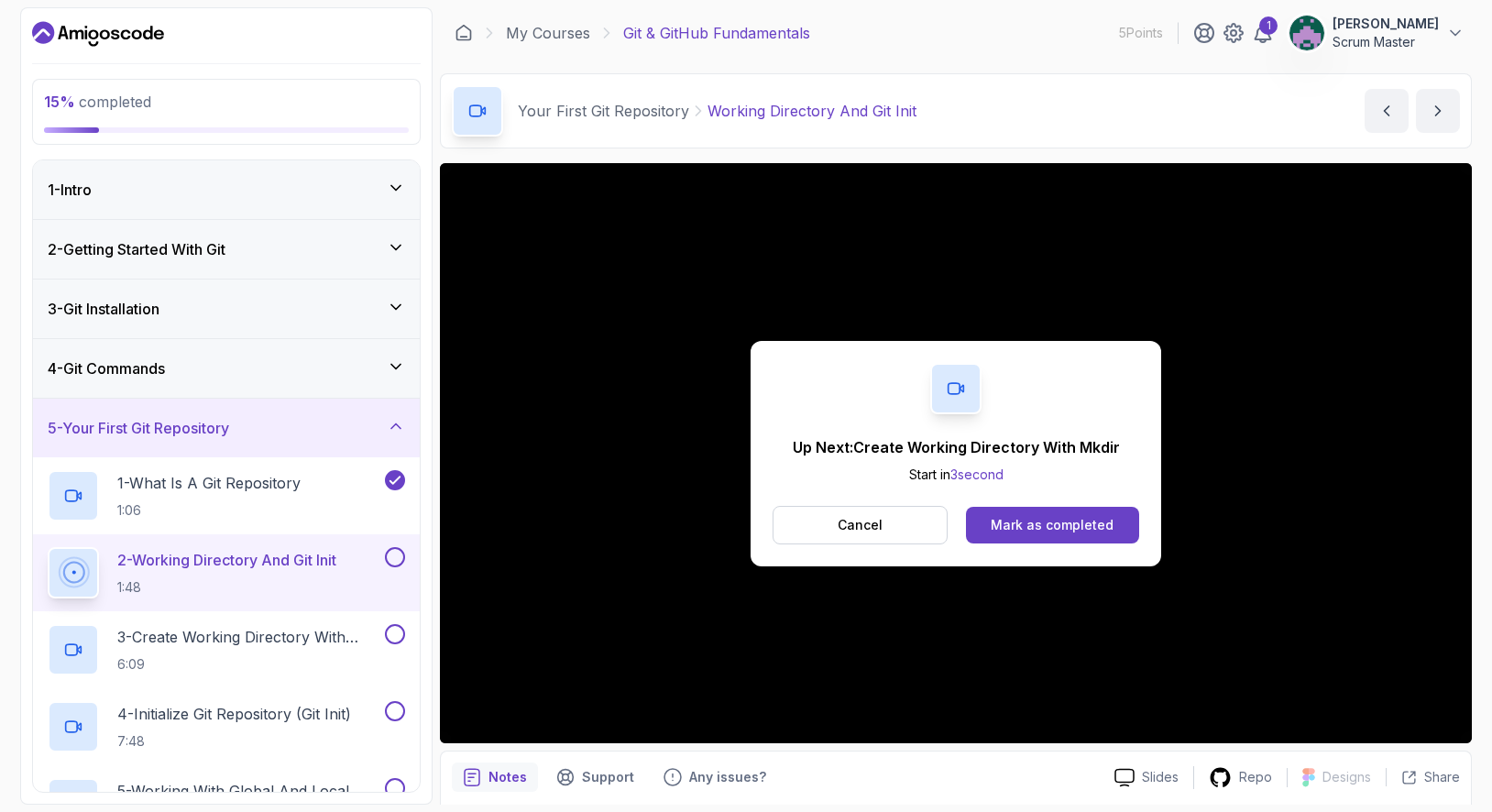
click at [1080, 533] on div "Mark as completed" at bounding box center [1051, 525] width 122 height 19
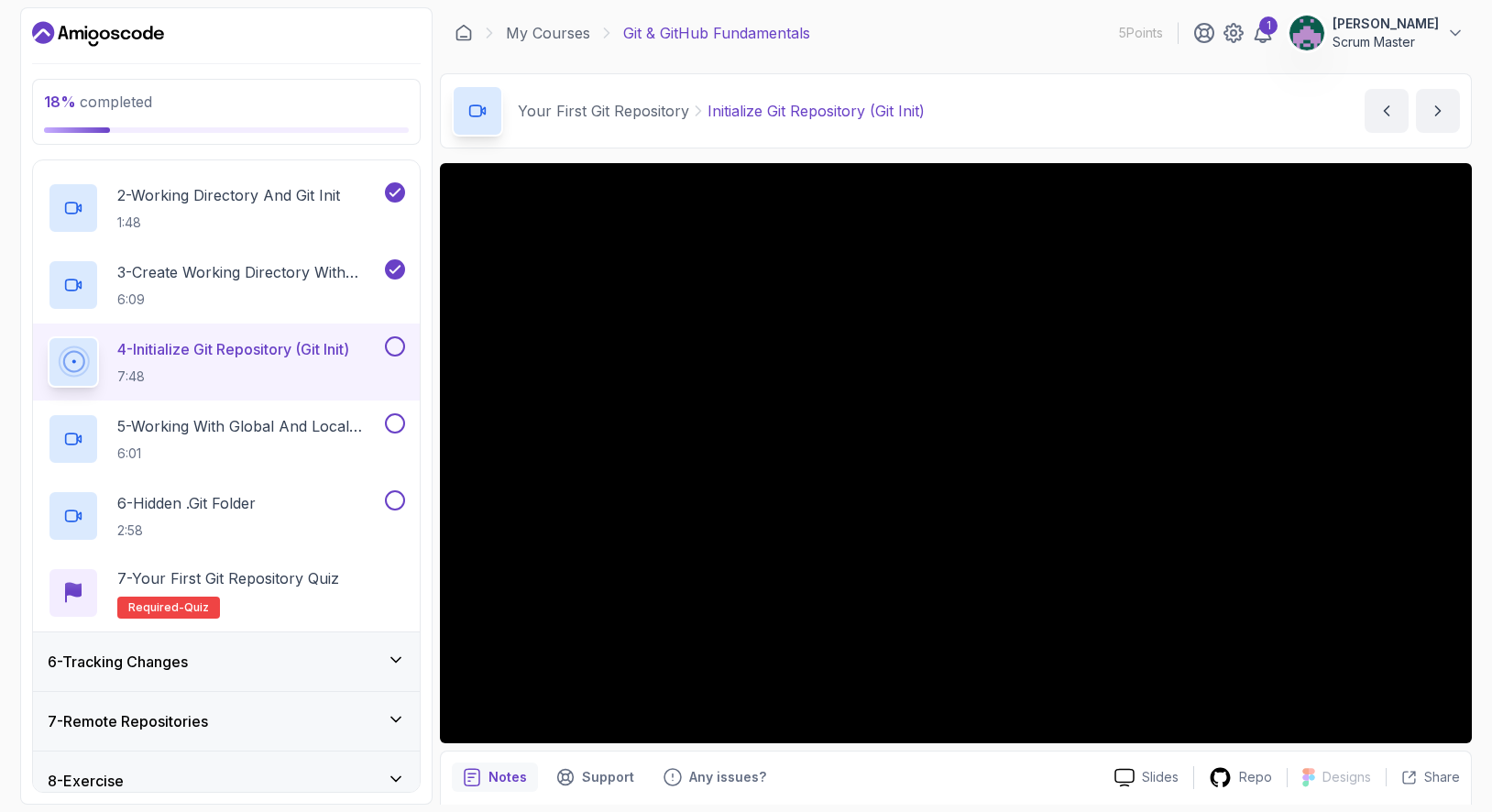
scroll to position [442, 0]
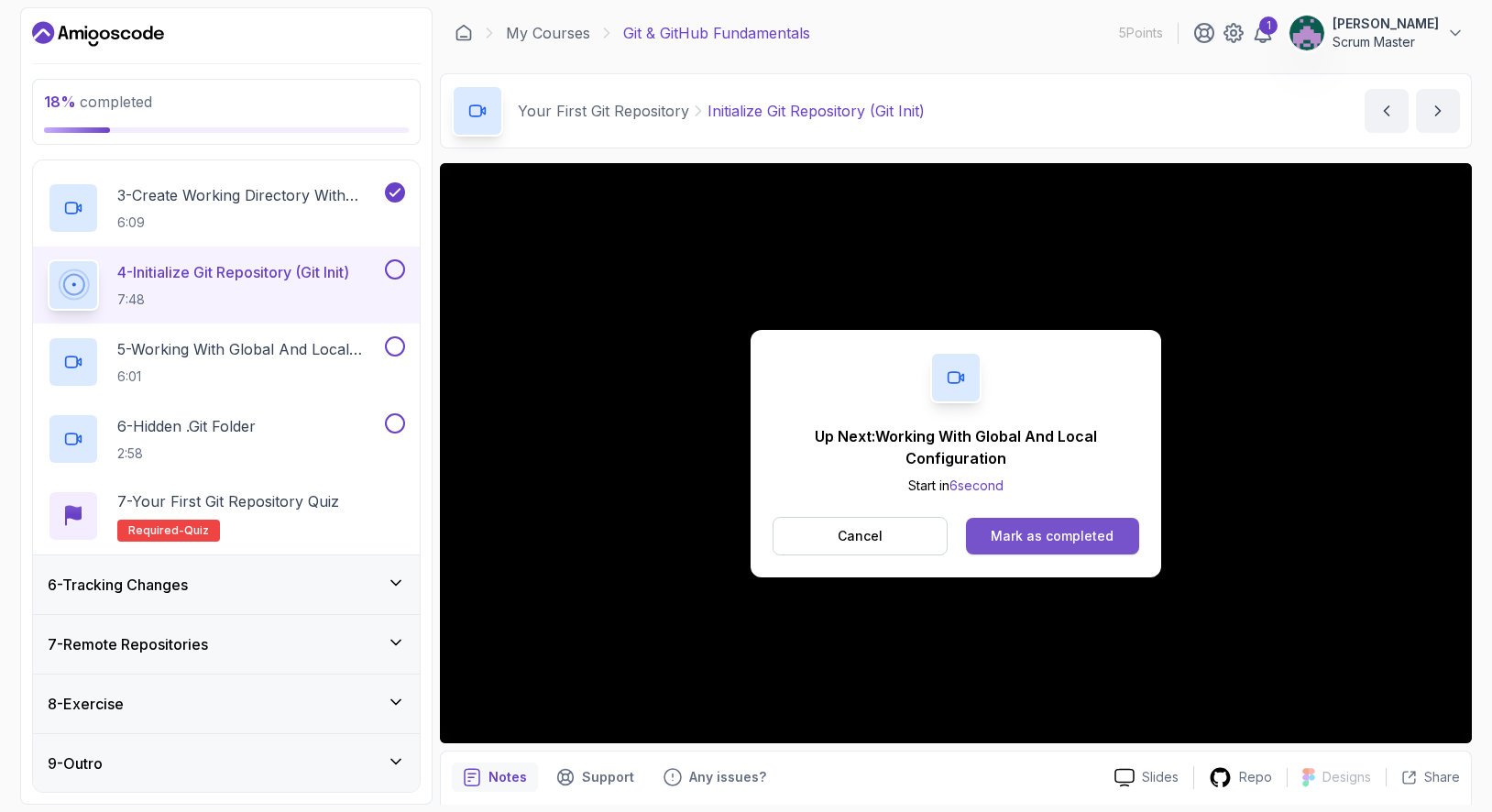
click at [1074, 530] on div "Mark as completed" at bounding box center [1051, 536] width 122 height 19
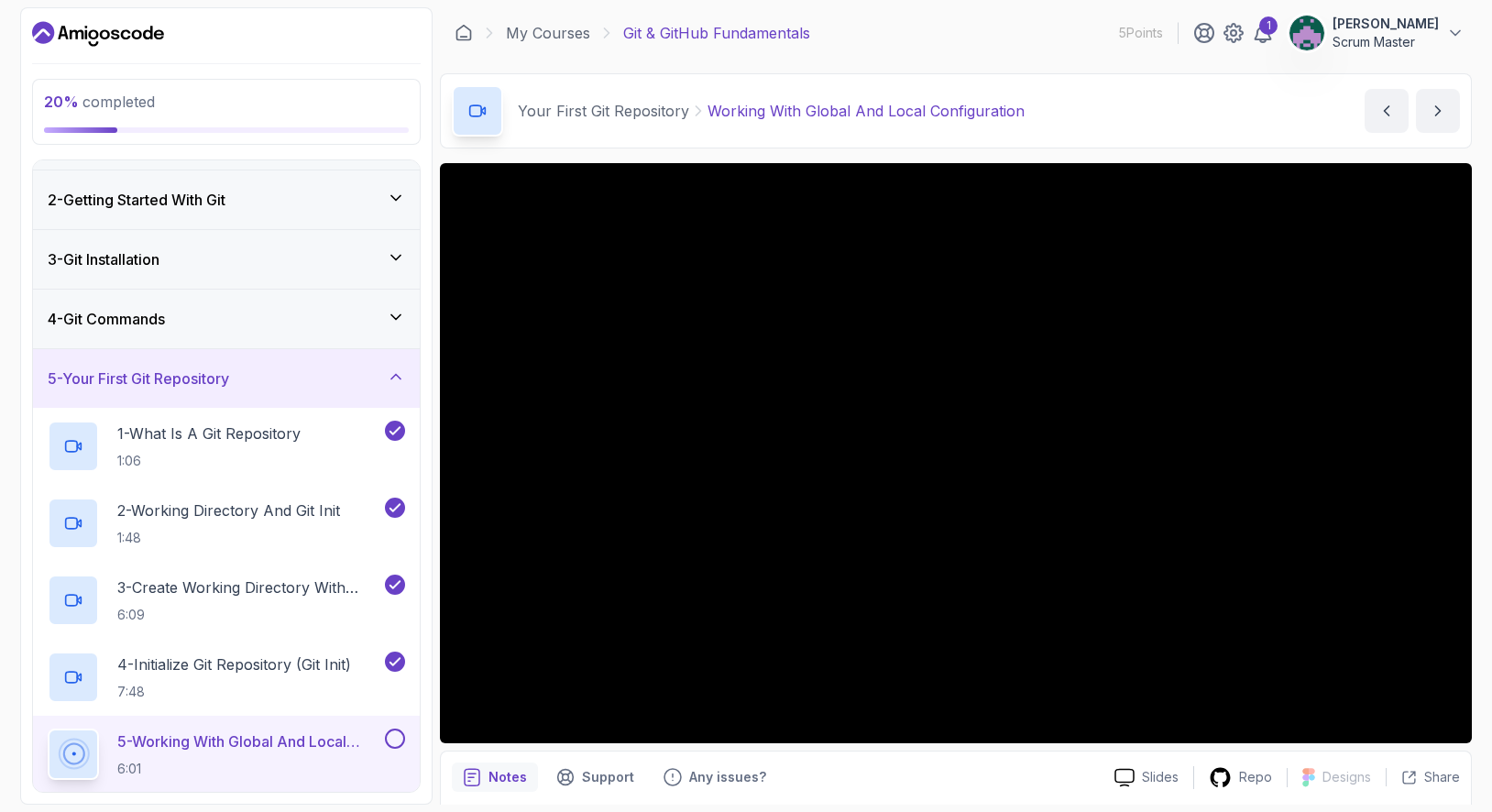
scroll to position [49, 0]
click at [385, 258] on div "3 - Git Installation" at bounding box center [226, 260] width 358 height 22
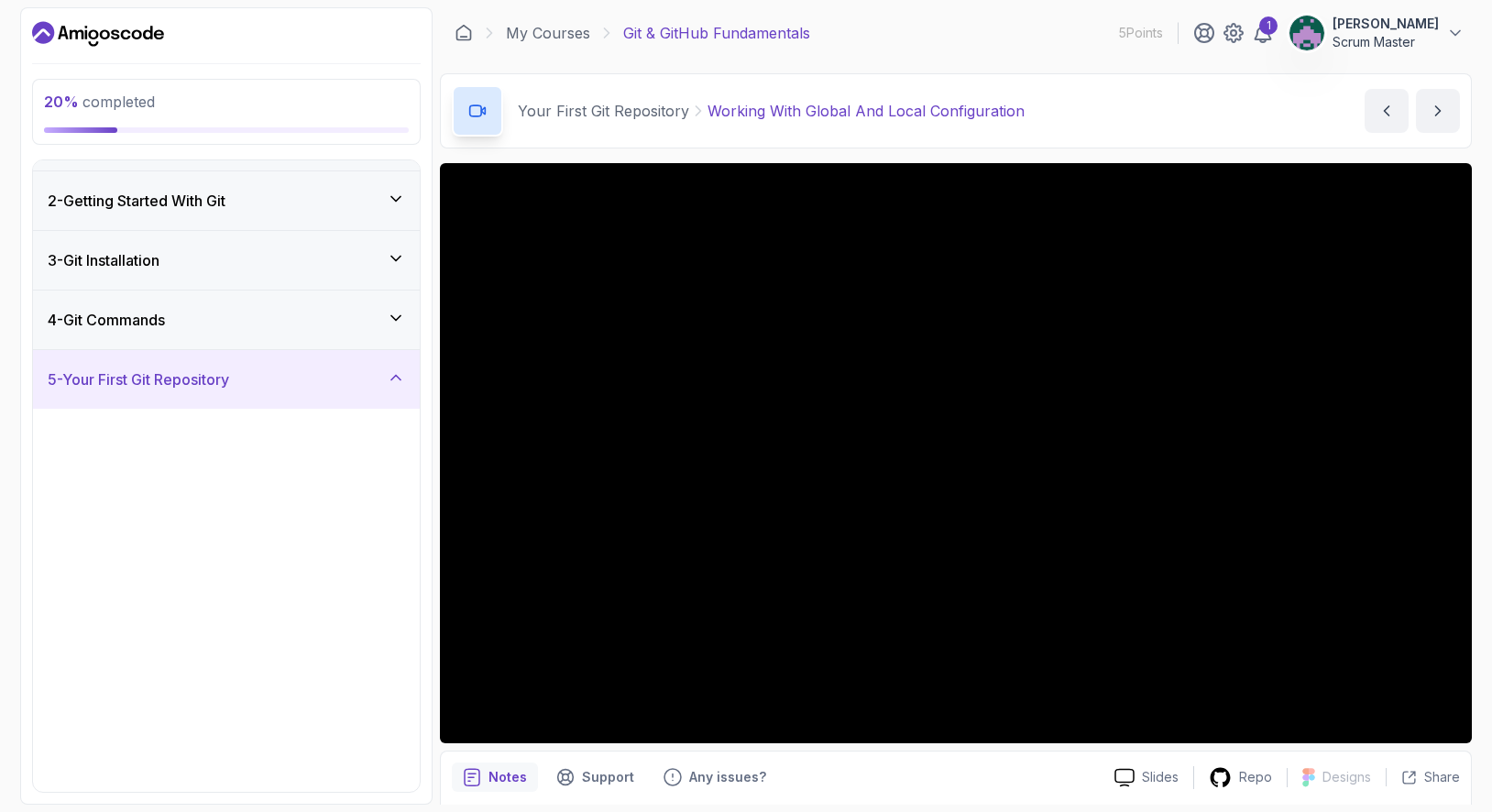
scroll to position [0, 0]
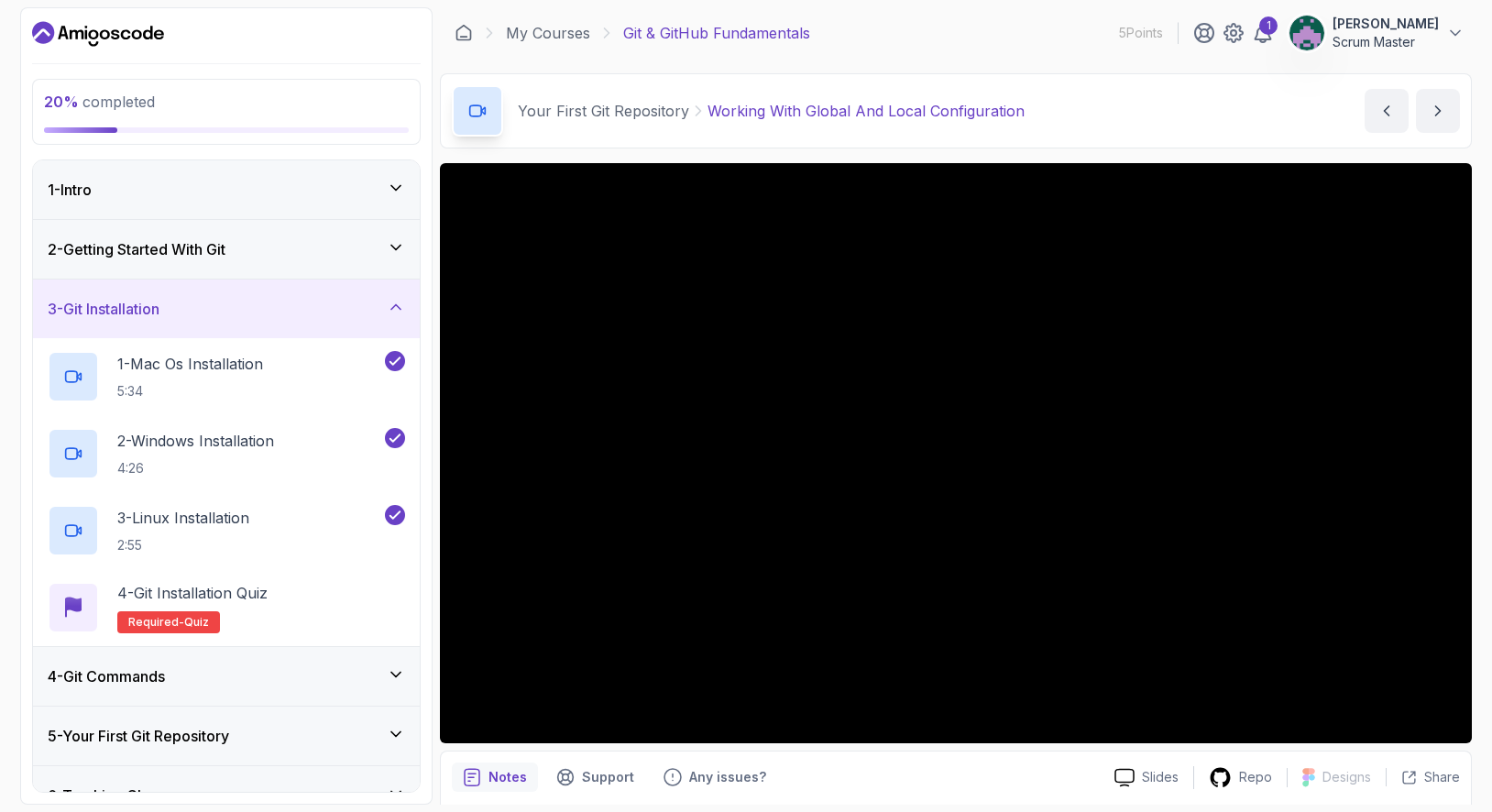
click at [402, 307] on icon at bounding box center [396, 307] width 19 height 19
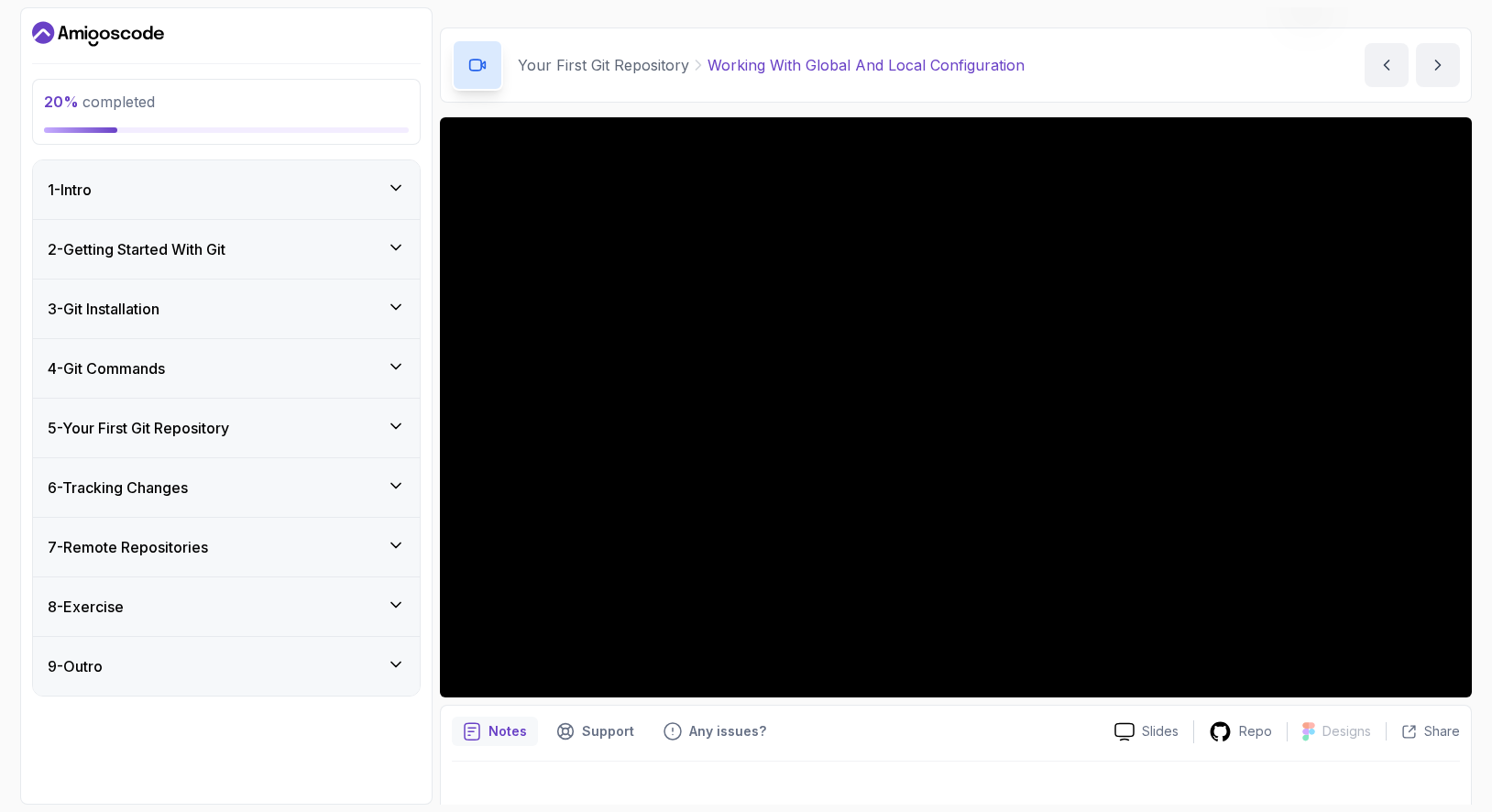
scroll to position [66, 0]
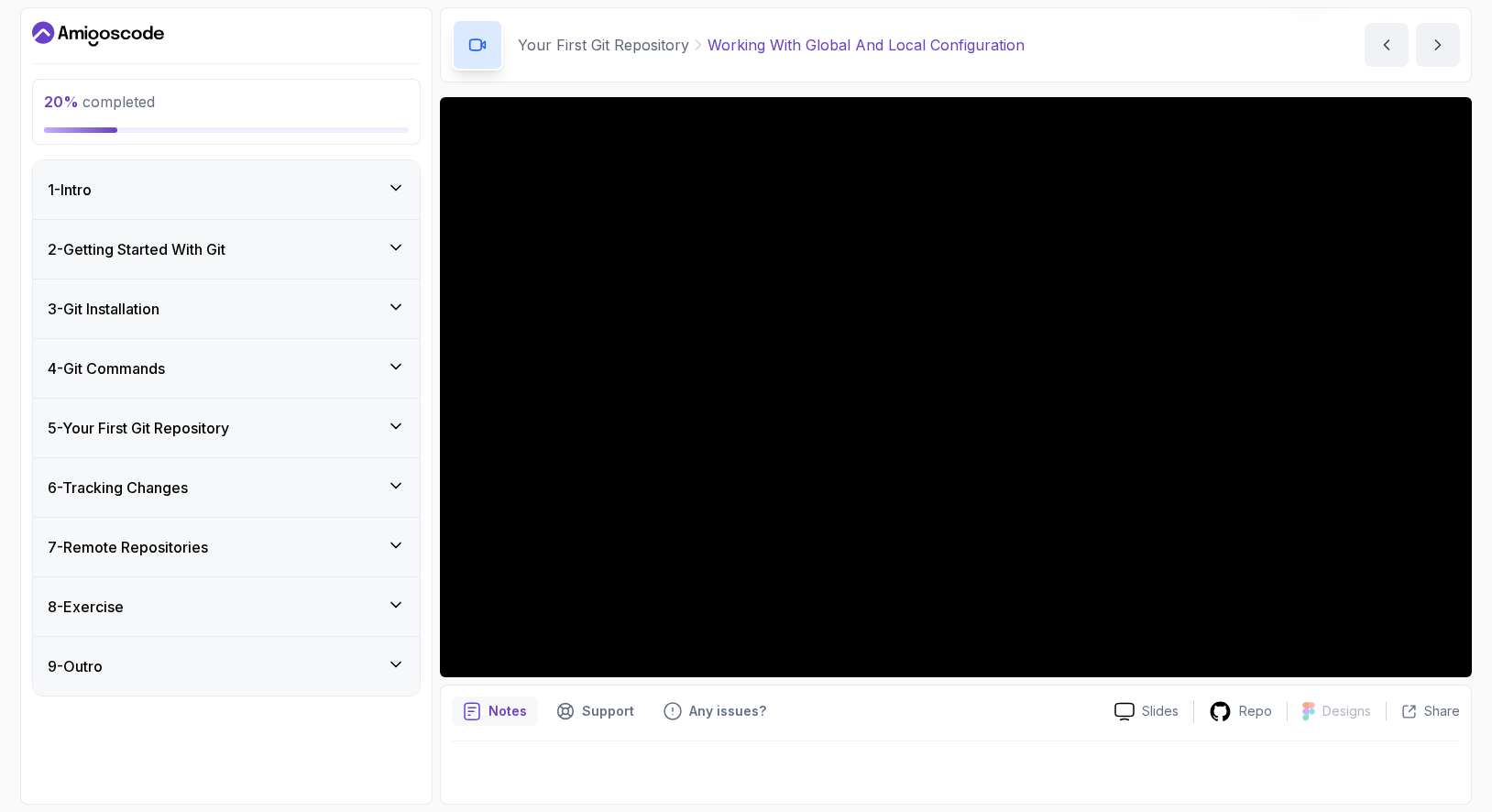
click at [393, 245] on icon at bounding box center [396, 247] width 19 height 19
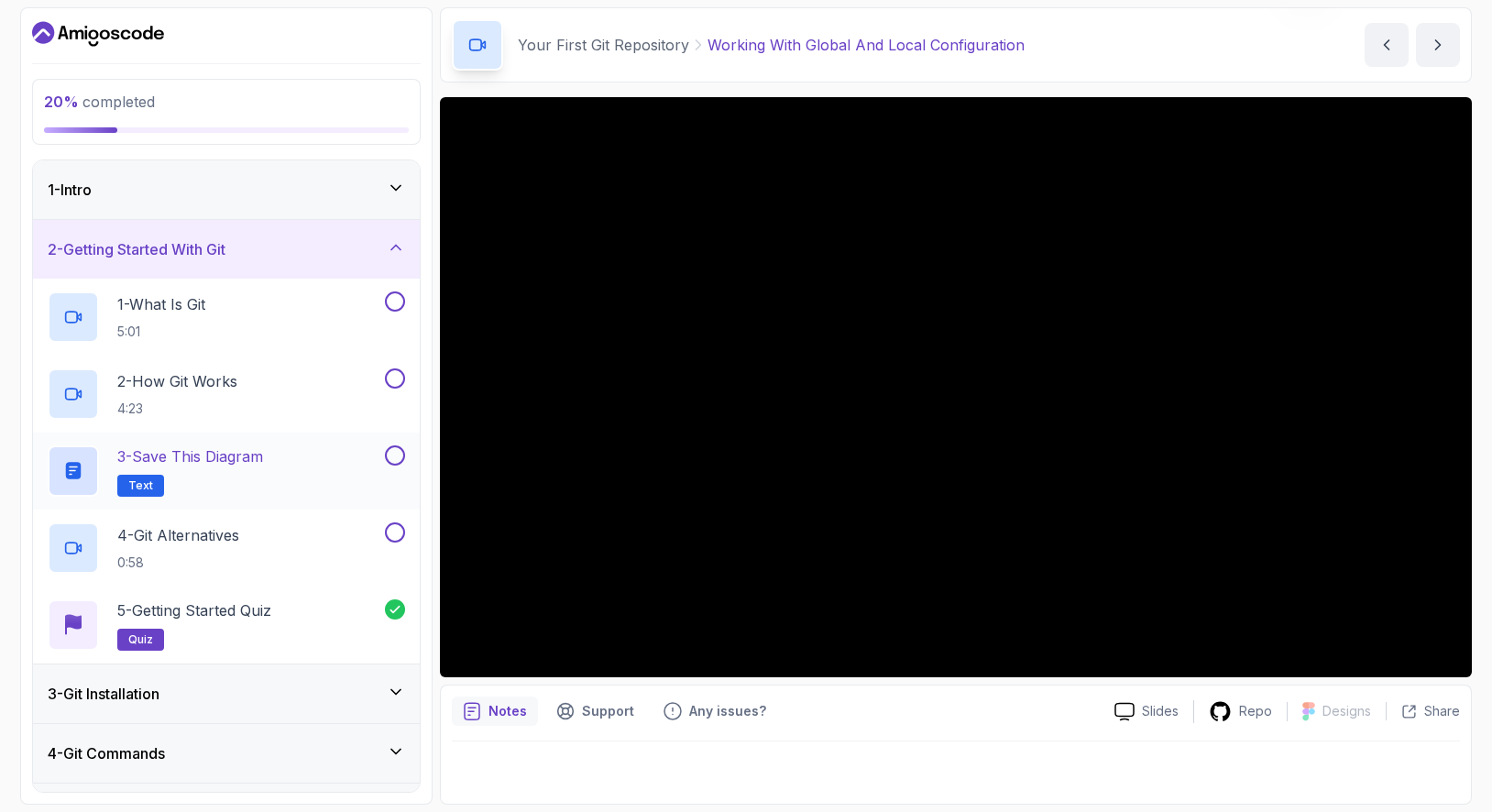
click at [135, 489] on span "Text" at bounding box center [140, 485] width 24 height 15
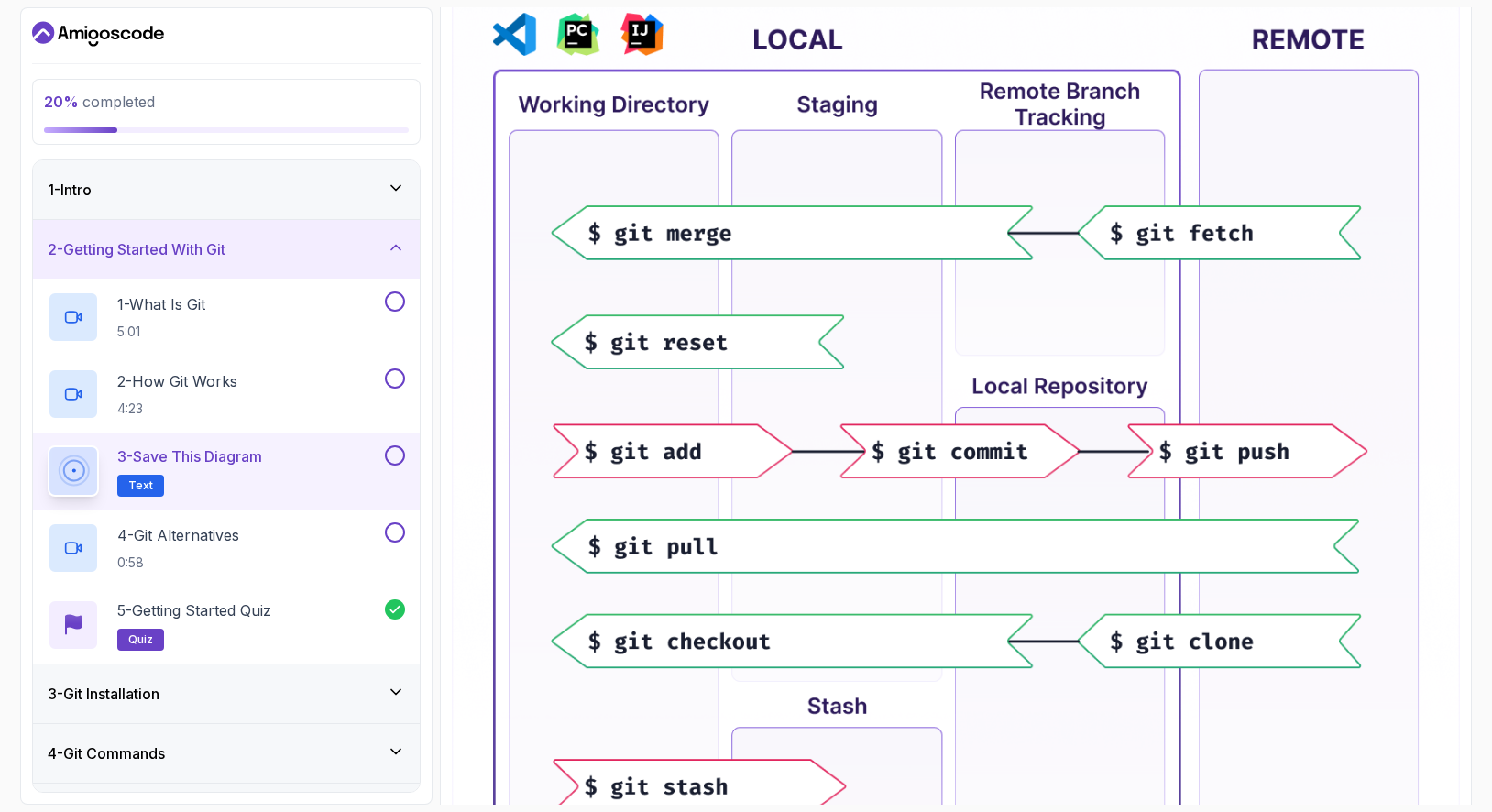
scroll to position [427, 0]
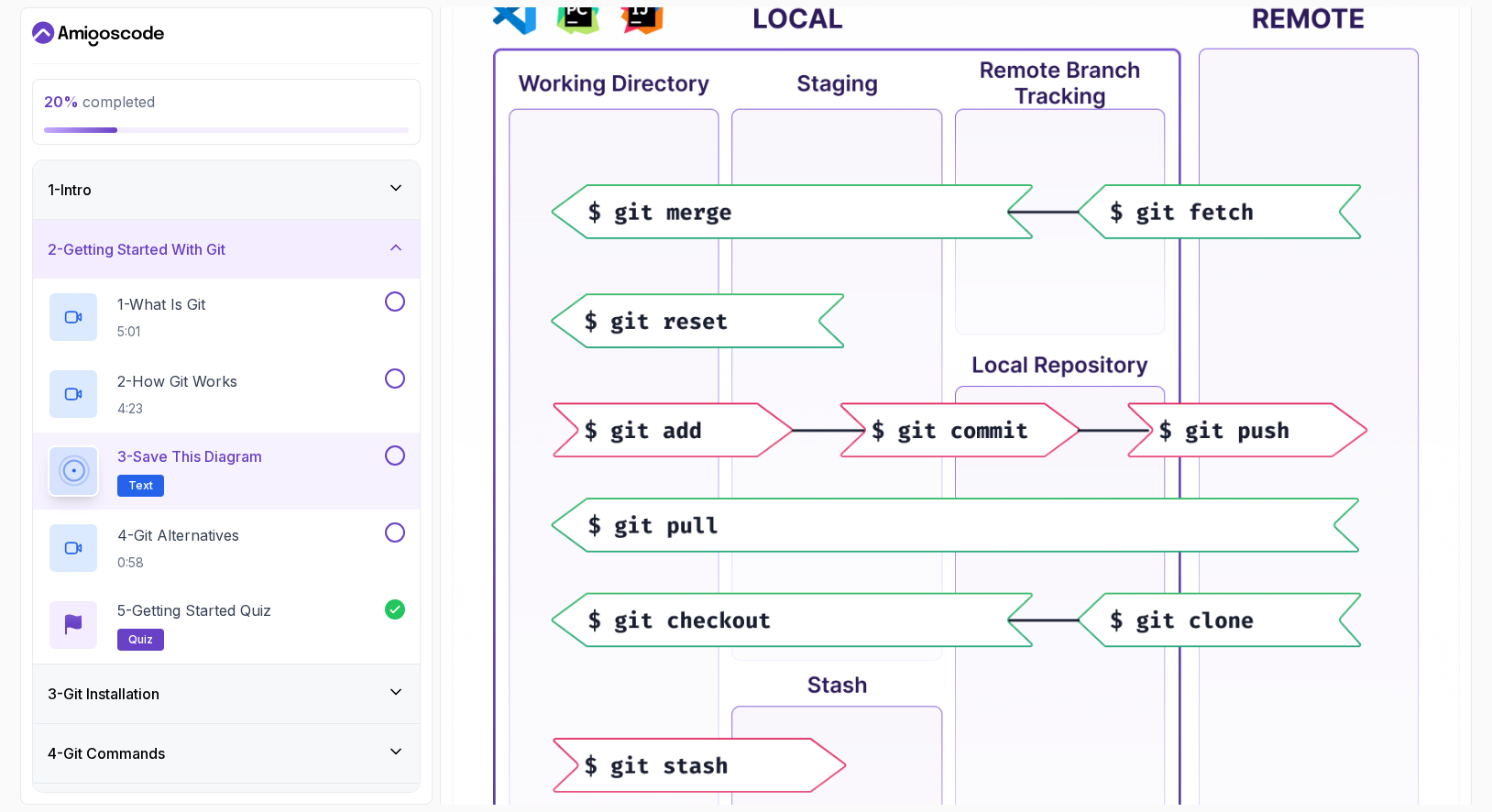
click at [398, 248] on icon at bounding box center [396, 247] width 9 height 5
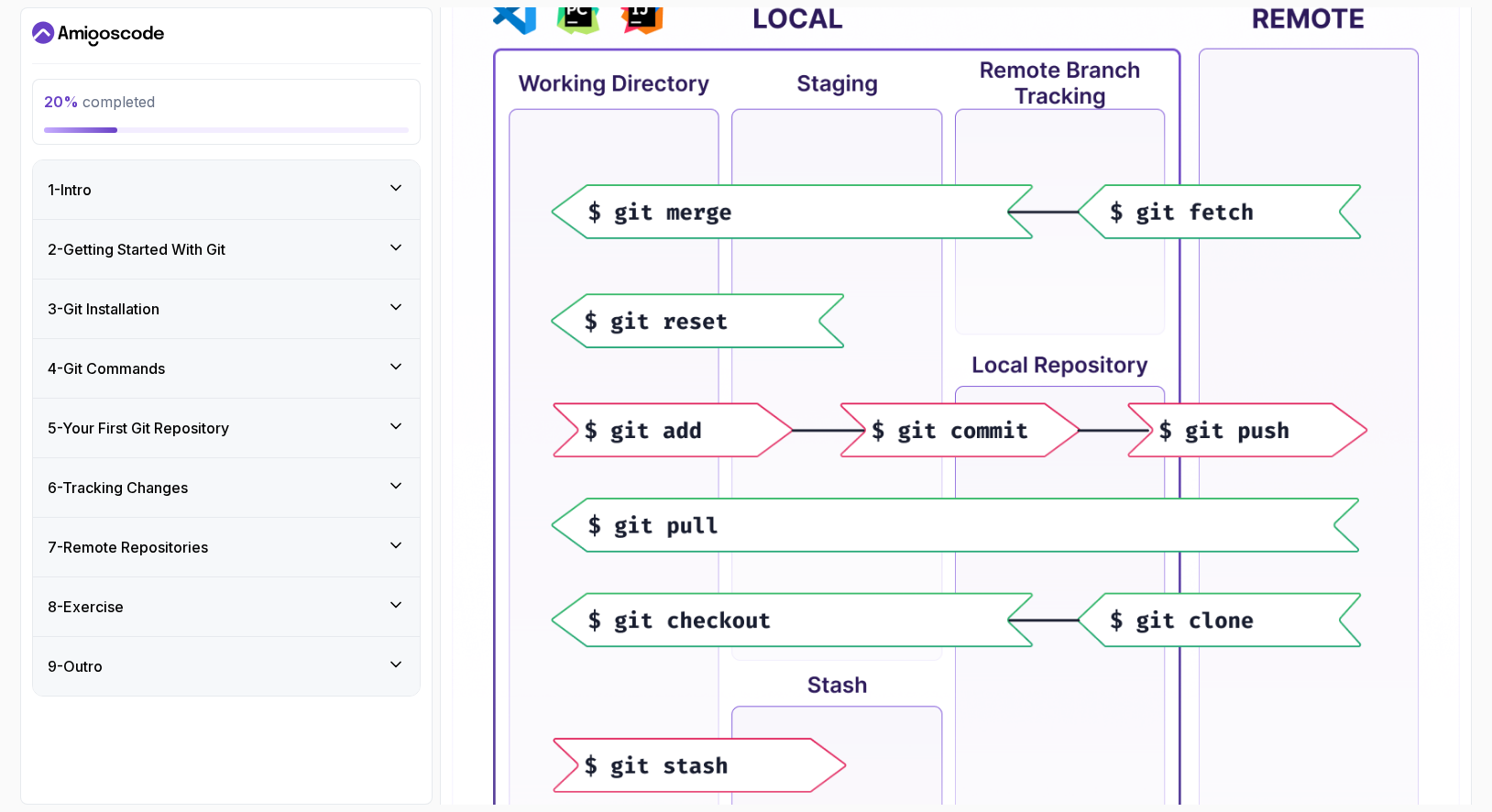
click at [393, 290] on div "3 - Git Installation" at bounding box center [226, 309] width 387 height 59
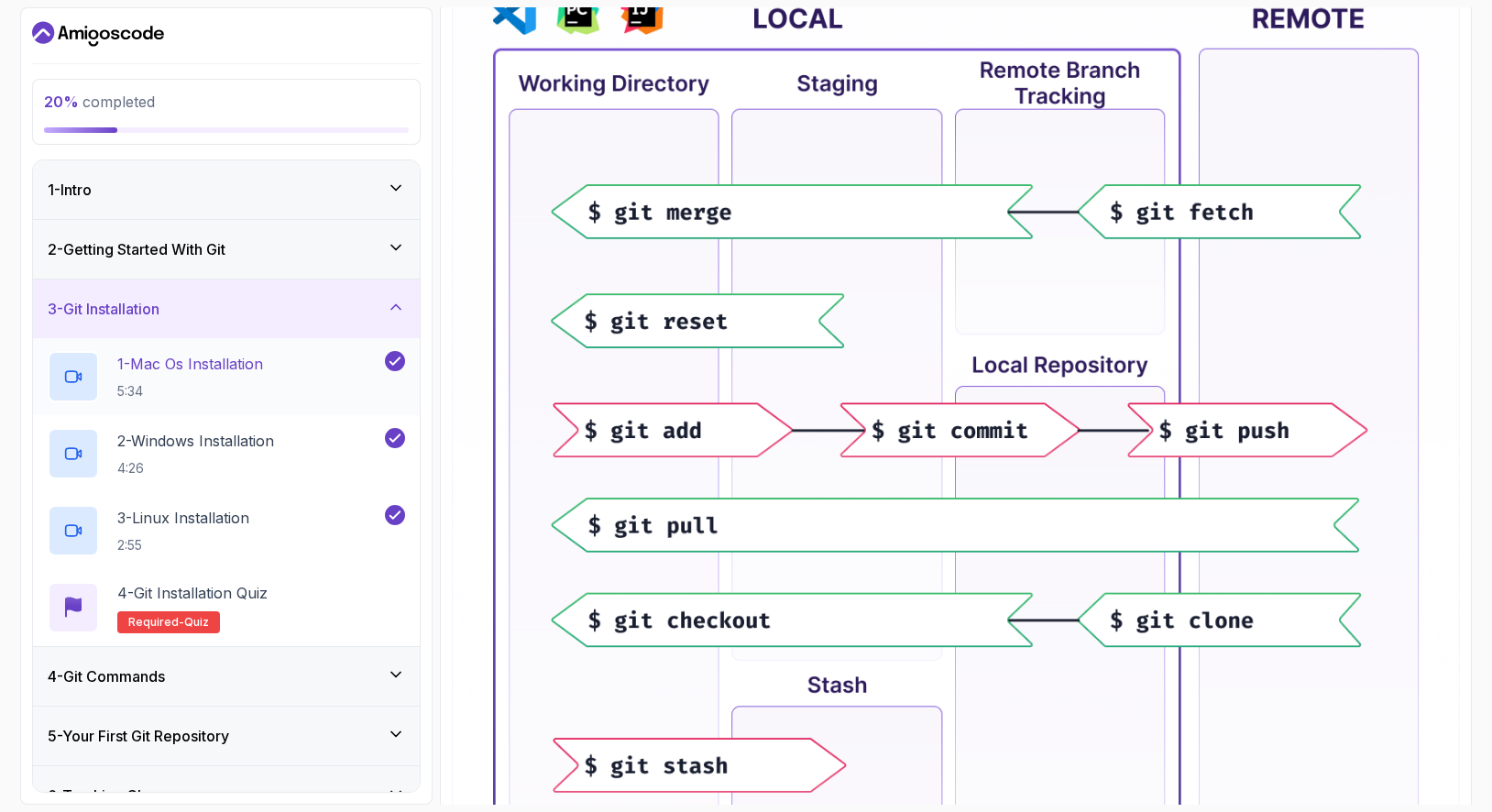
click at [211, 363] on p "1 - Mac Os Installation" at bounding box center [190, 363] width 146 height 22
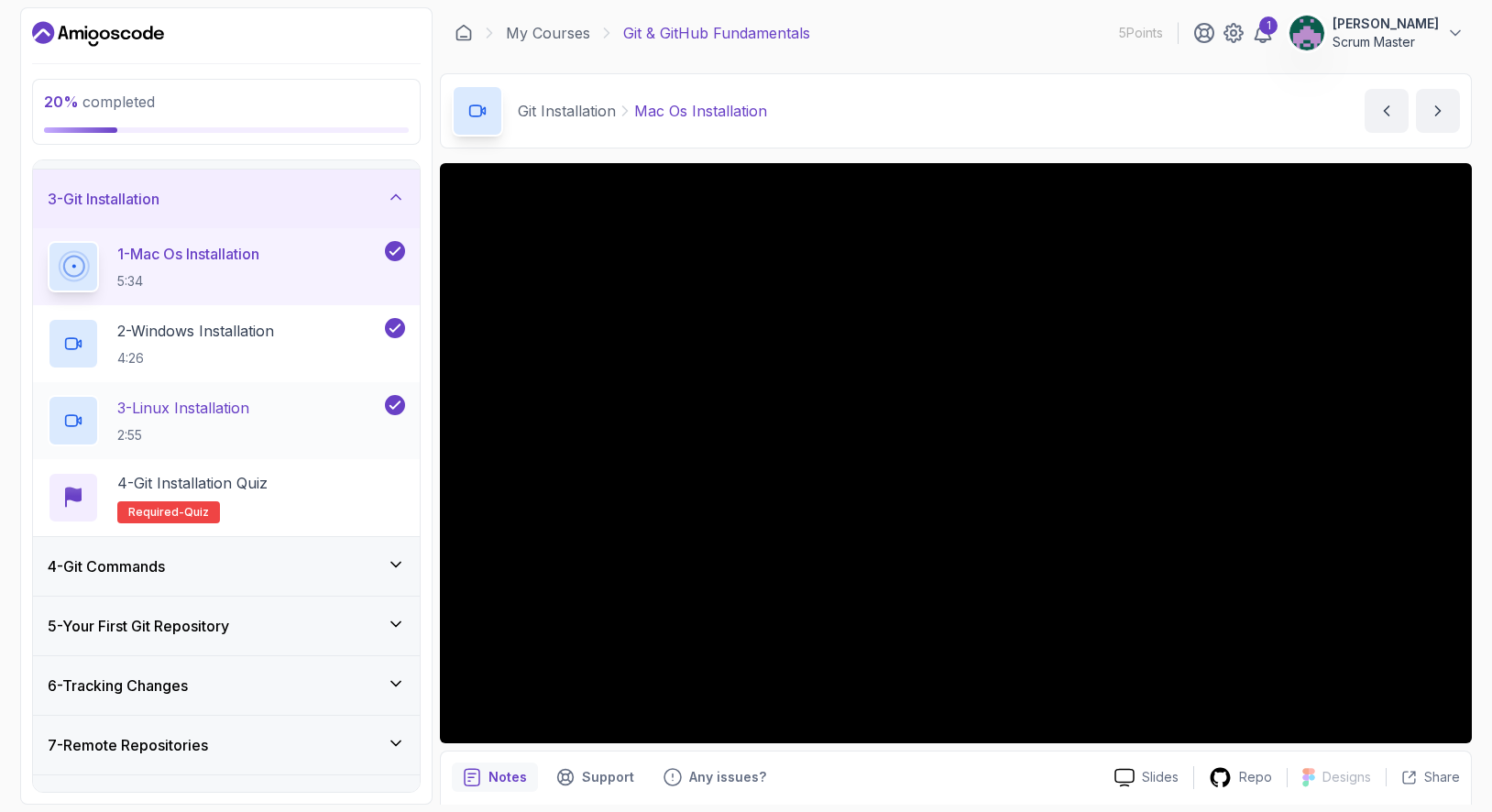
scroll to position [211, 0]
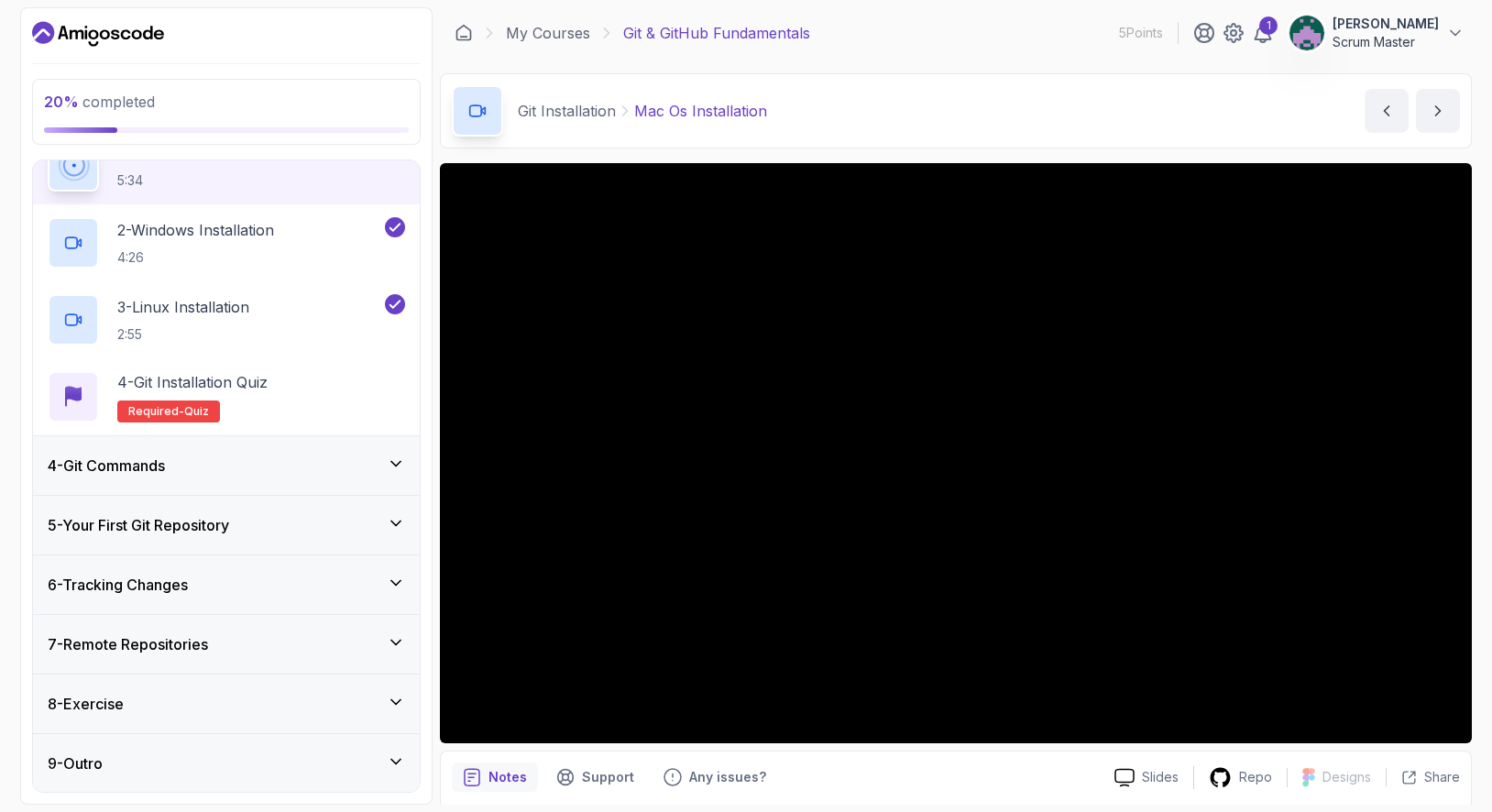
click at [389, 520] on icon at bounding box center [396, 523] width 19 height 19
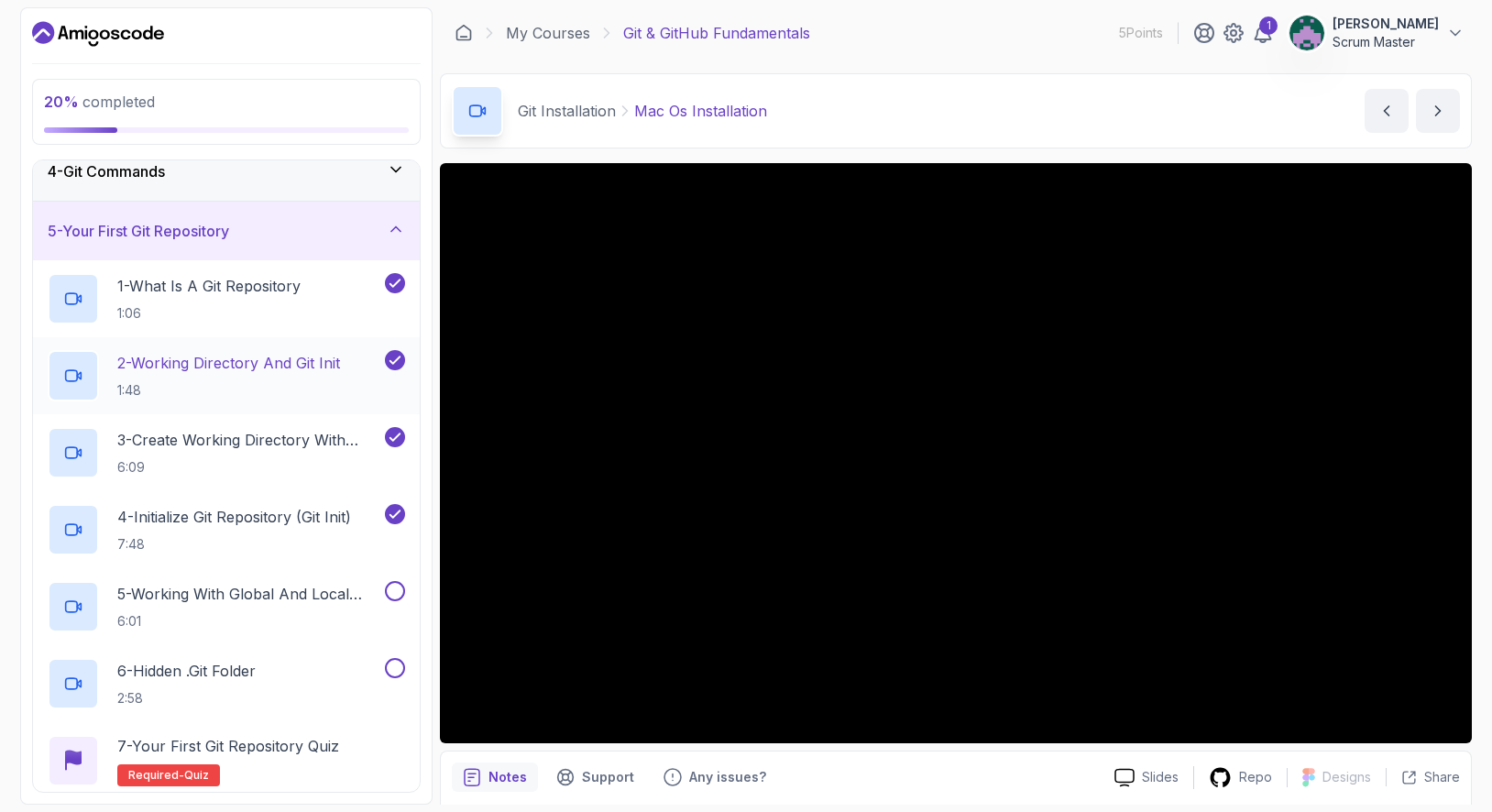
scroll to position [216, 0]
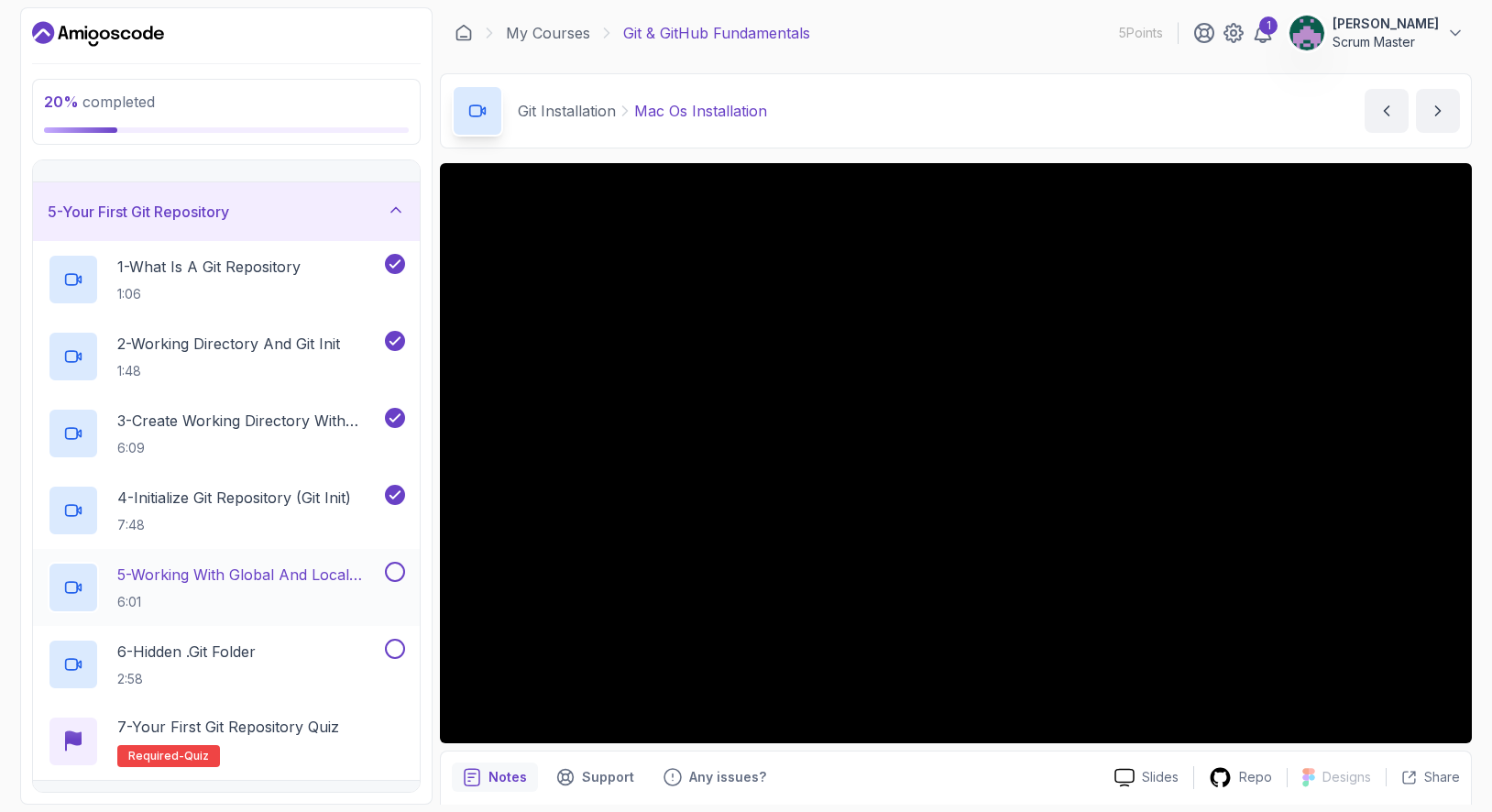
click at [264, 575] on p "5 - Working With Global And Local Configuration" at bounding box center [249, 574] width 264 height 22
